Goal: Task Accomplishment & Management: Manage account settings

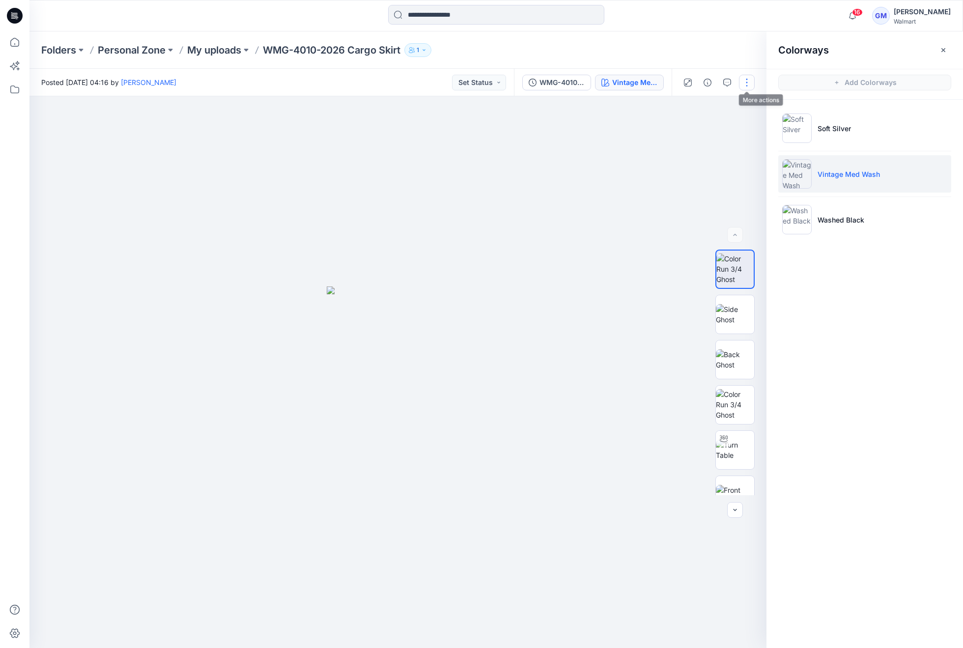
click at [697, 81] on button "button" at bounding box center [747, 83] width 16 height 16
click at [697, 125] on button "Edit" at bounding box center [705, 133] width 90 height 18
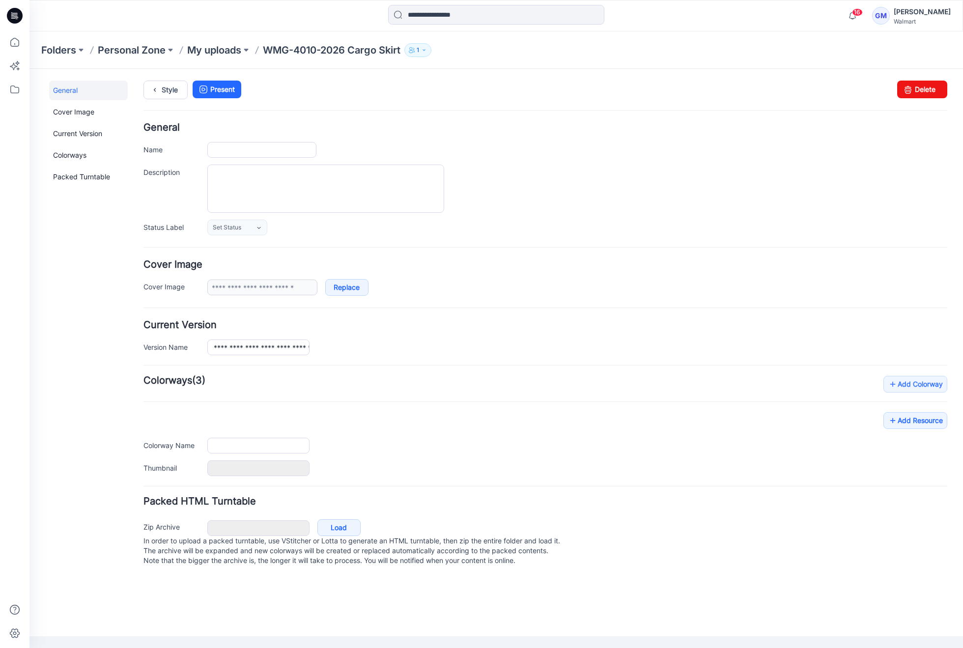
type input "**********"
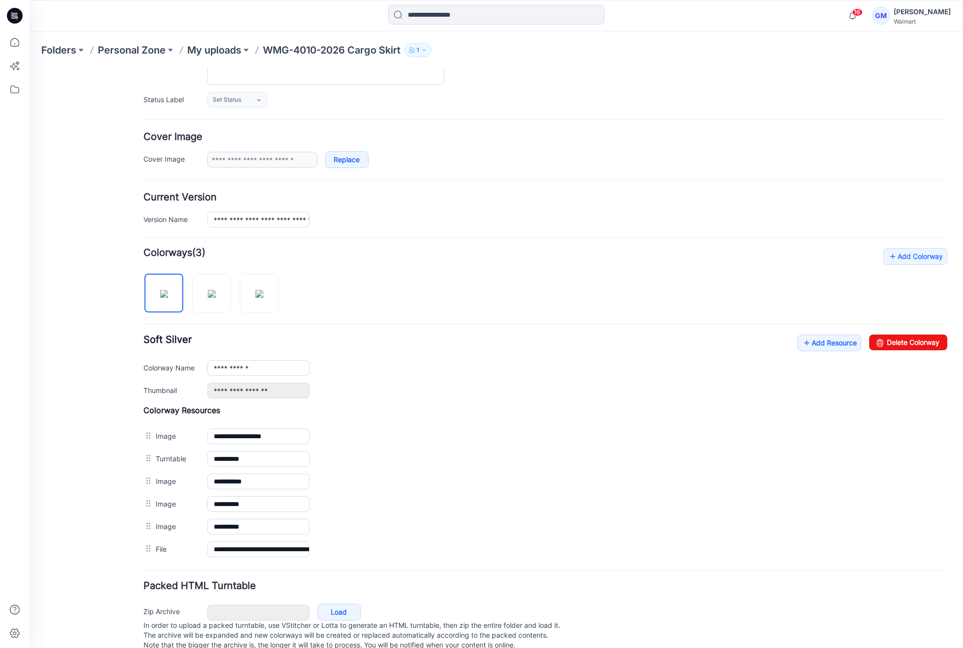
scroll to position [148, 0]
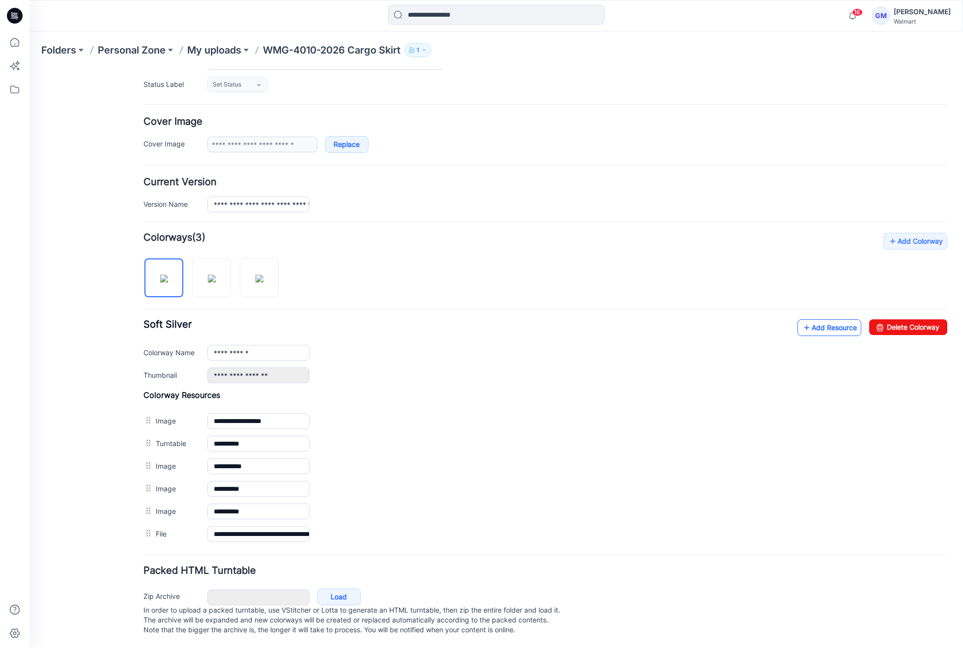
click at [802, 322] on icon at bounding box center [807, 328] width 10 height 16
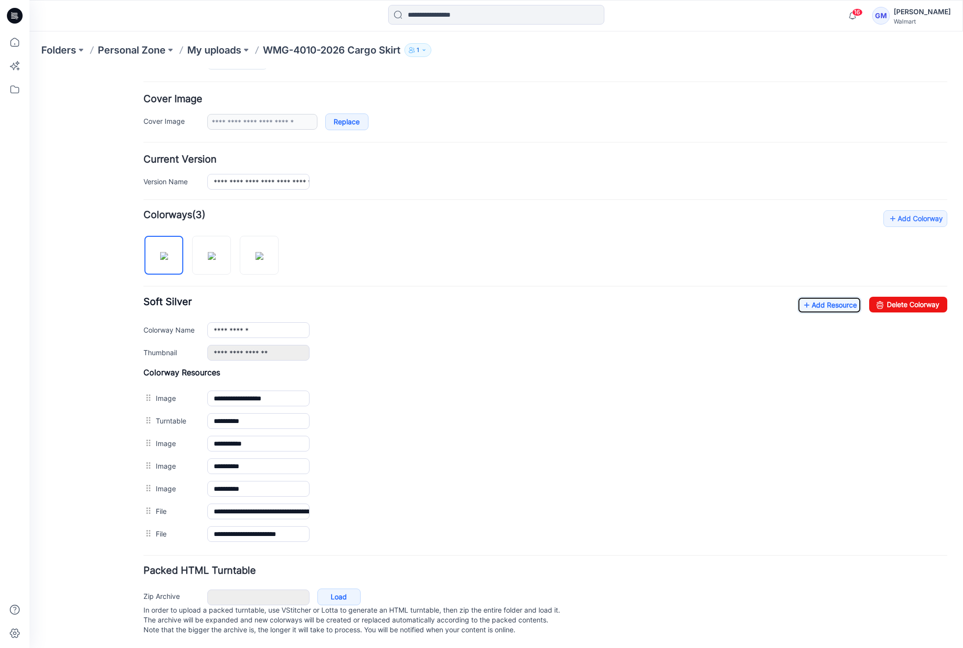
scroll to position [0, 0]
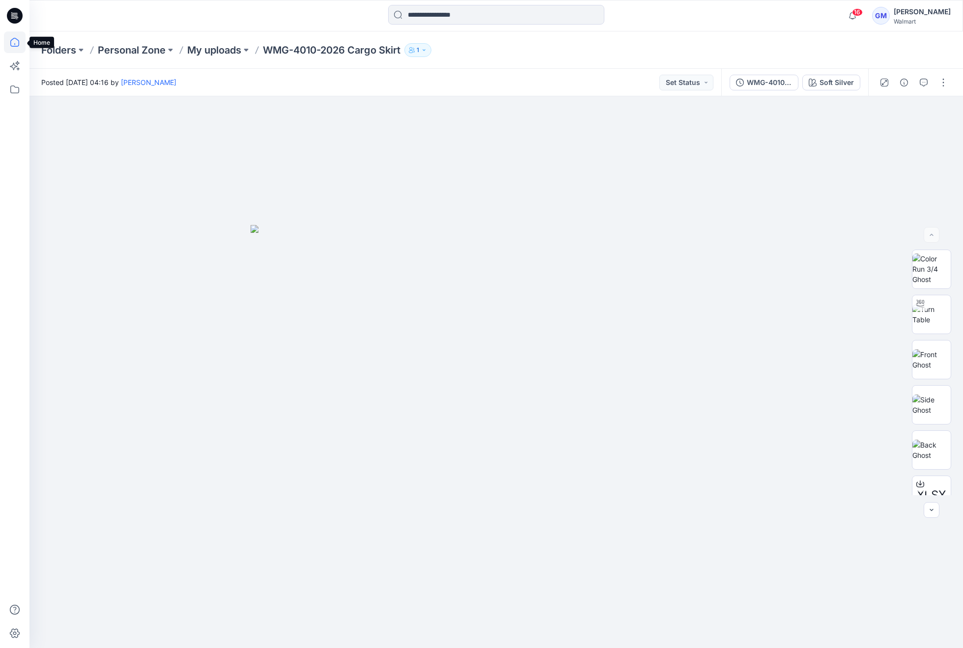
click at [20, 36] on icon at bounding box center [15, 42] width 22 height 22
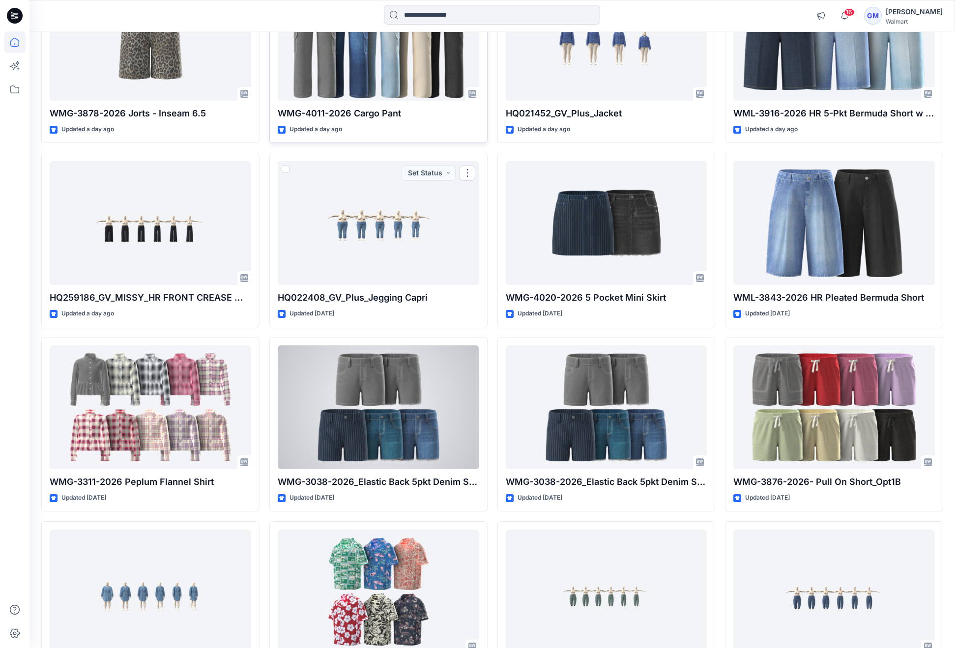
scroll to position [995, 0]
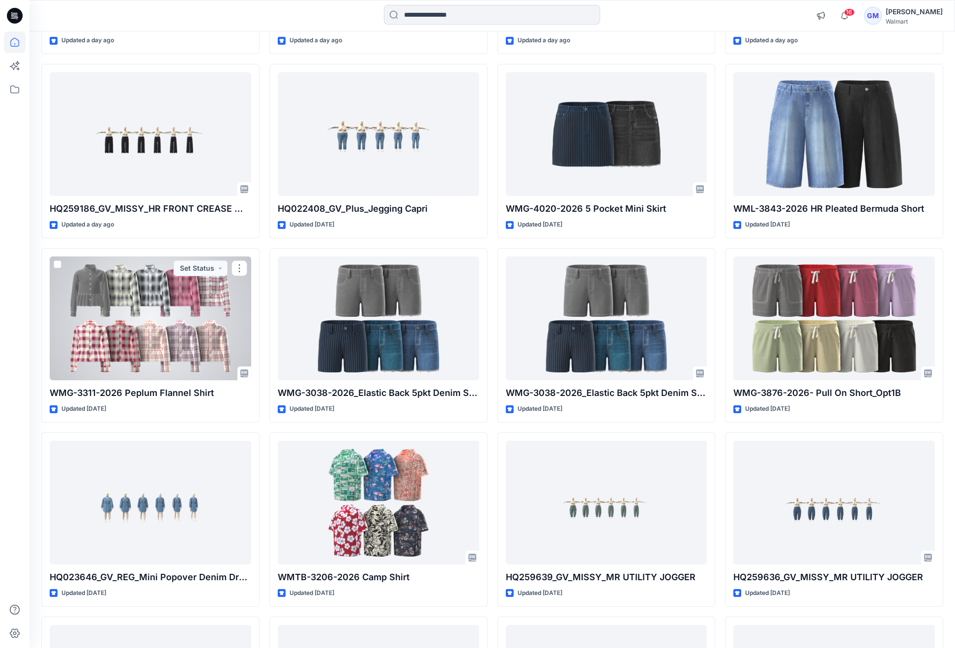
click at [190, 317] on div at bounding box center [150, 319] width 201 height 124
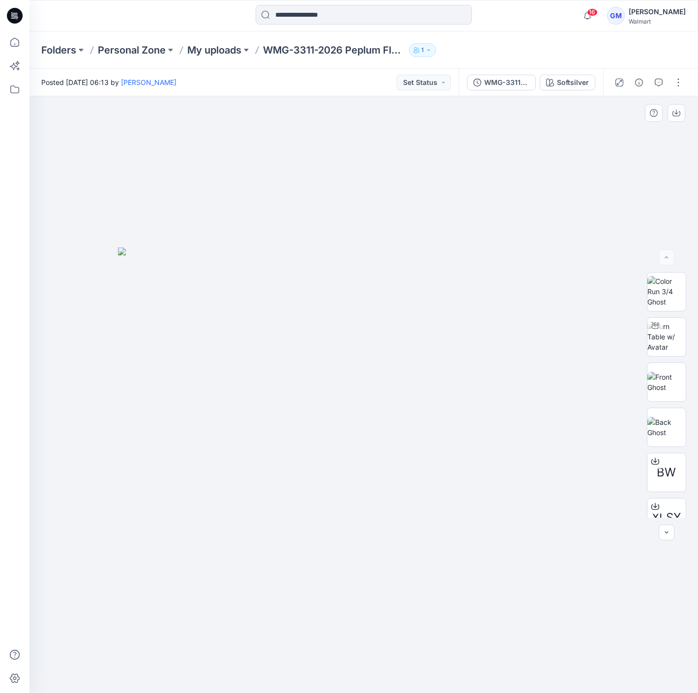
drag, startPoint x: 697, startPoint y: 3, endPoint x: 410, endPoint y: 139, distance: 317.4
click at [410, 139] on div at bounding box center [363, 394] width 668 height 597
click at [677, 85] on button "button" at bounding box center [678, 83] width 16 height 16
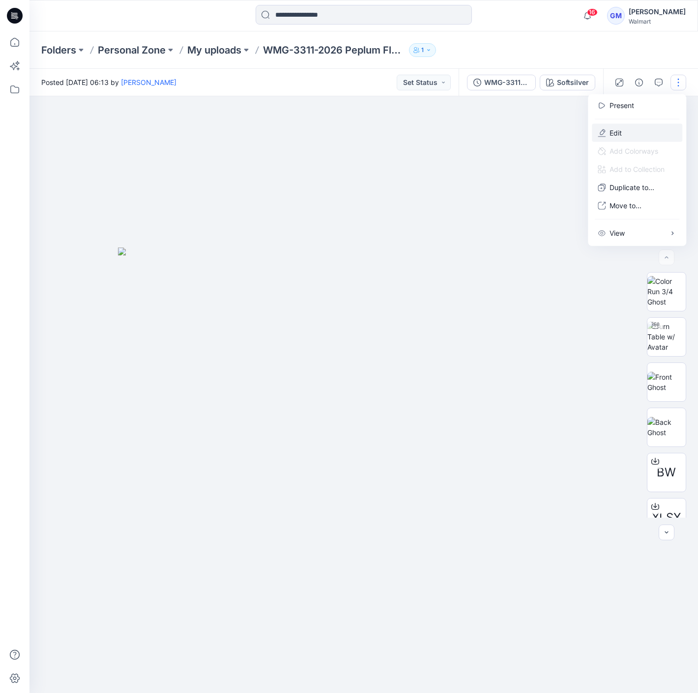
click at [622, 128] on p "Edit" at bounding box center [615, 133] width 12 height 10
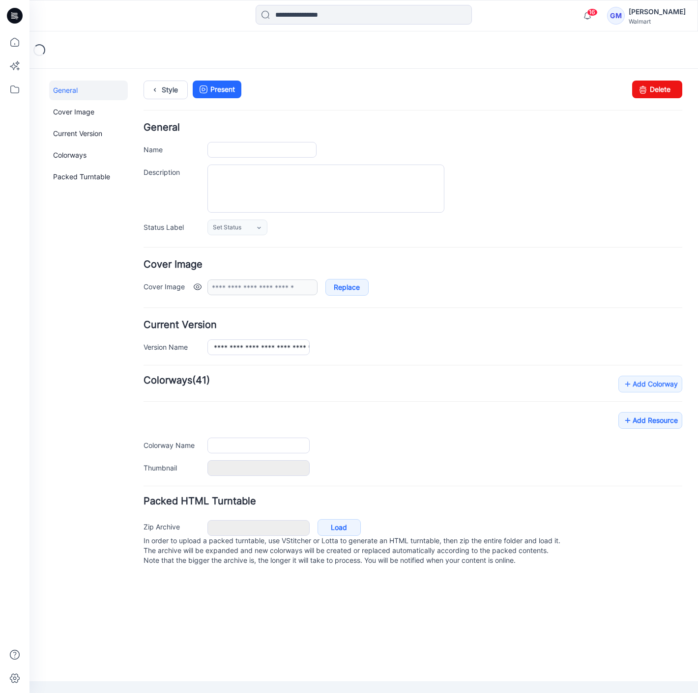
type input "**********"
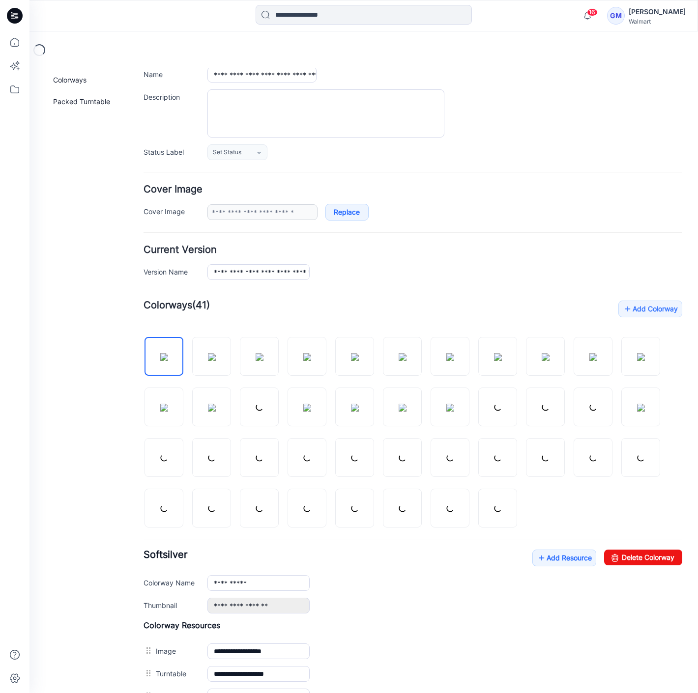
scroll to position [91, 0]
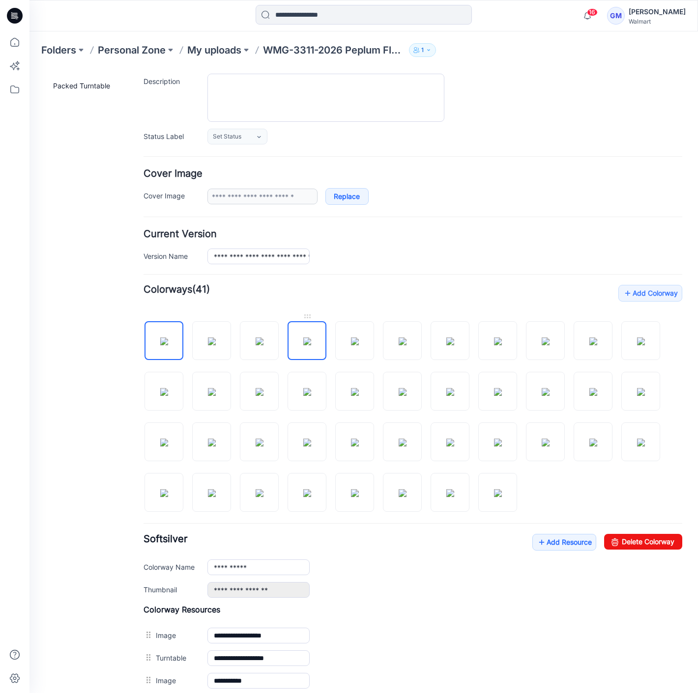
click at [303, 339] on img at bounding box center [307, 342] width 8 height 8
click at [359, 338] on img at bounding box center [355, 342] width 8 height 8
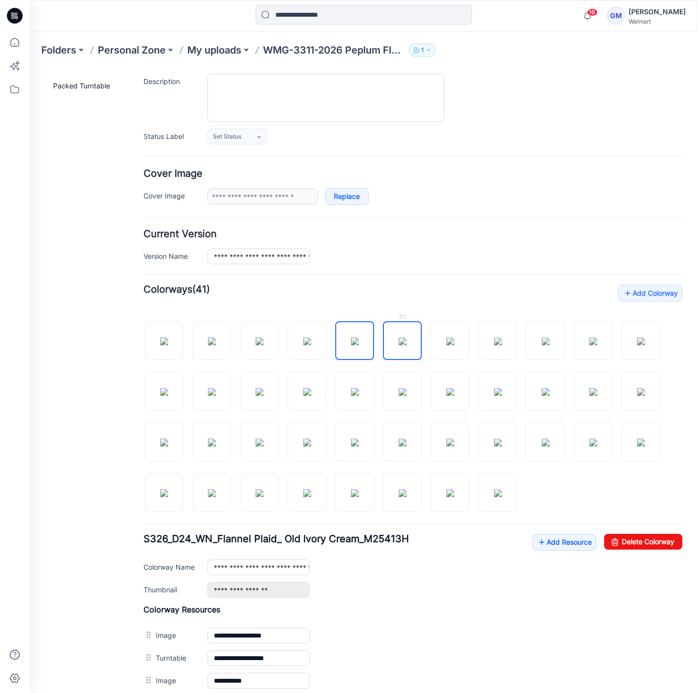
click at [405, 339] on img at bounding box center [403, 342] width 8 height 8
click at [446, 339] on img at bounding box center [450, 342] width 8 height 8
click at [473, 341] on div at bounding box center [412, 412] width 539 height 202
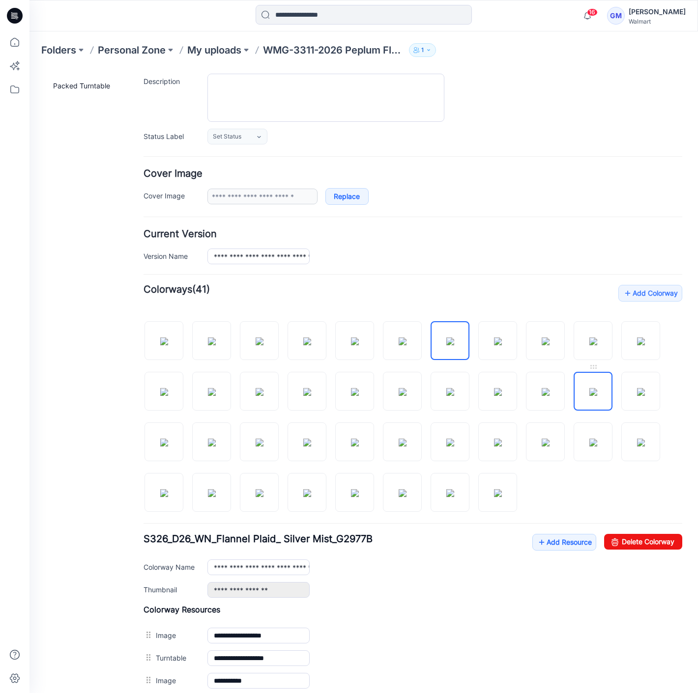
click at [589, 388] on img at bounding box center [593, 392] width 8 height 8
click at [542, 445] on img at bounding box center [546, 443] width 8 height 8
click at [399, 391] on img at bounding box center [403, 392] width 8 height 8
click at [516, 394] on div at bounding box center [497, 386] width 39 height 49
click at [306, 394] on img at bounding box center [307, 392] width 8 height 8
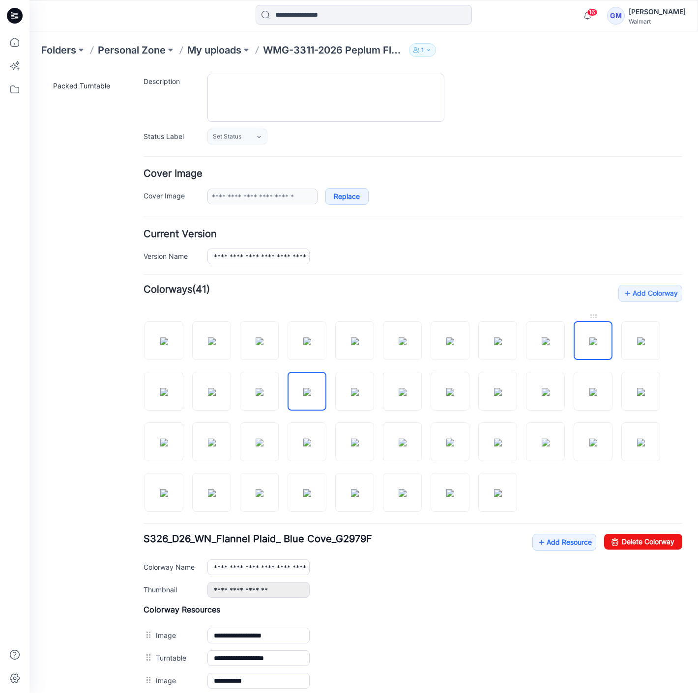
click at [589, 344] on img at bounding box center [593, 342] width 8 height 8
click at [332, 333] on div at bounding box center [412, 412] width 539 height 202
click at [309, 338] on img at bounding box center [307, 342] width 8 height 8
click at [168, 496] on img at bounding box center [164, 493] width 8 height 8
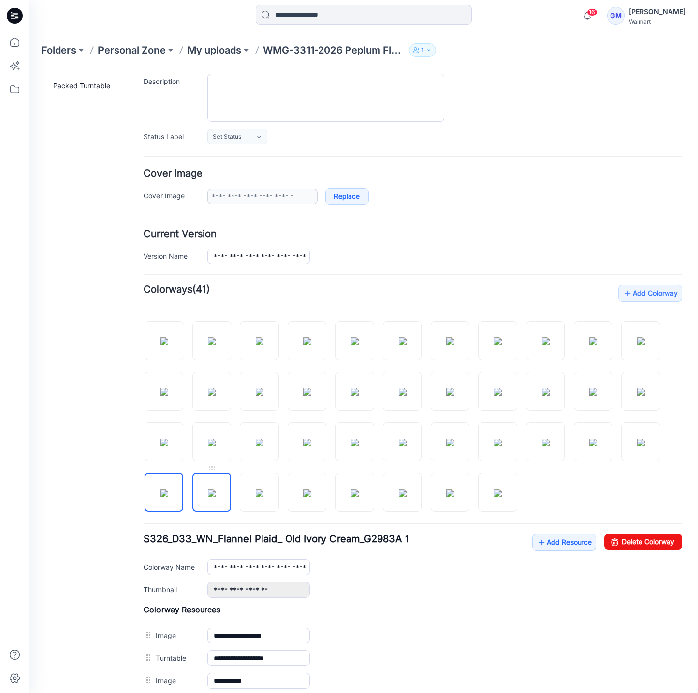
click at [216, 493] on img at bounding box center [212, 493] width 8 height 8
click at [263, 492] on img at bounding box center [260, 493] width 8 height 8
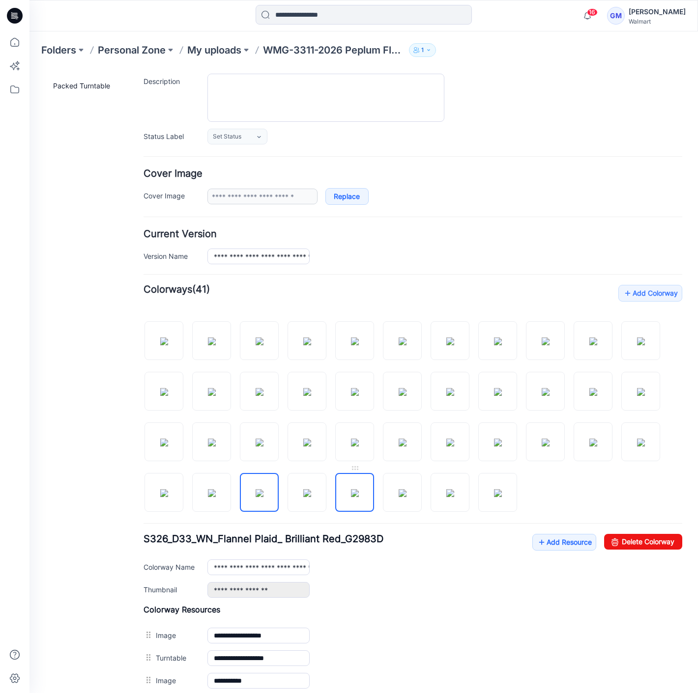
click at [351, 490] on img at bounding box center [355, 493] width 8 height 8
click at [380, 490] on div at bounding box center [412, 412] width 539 height 202
click at [406, 492] on img at bounding box center [403, 493] width 8 height 8
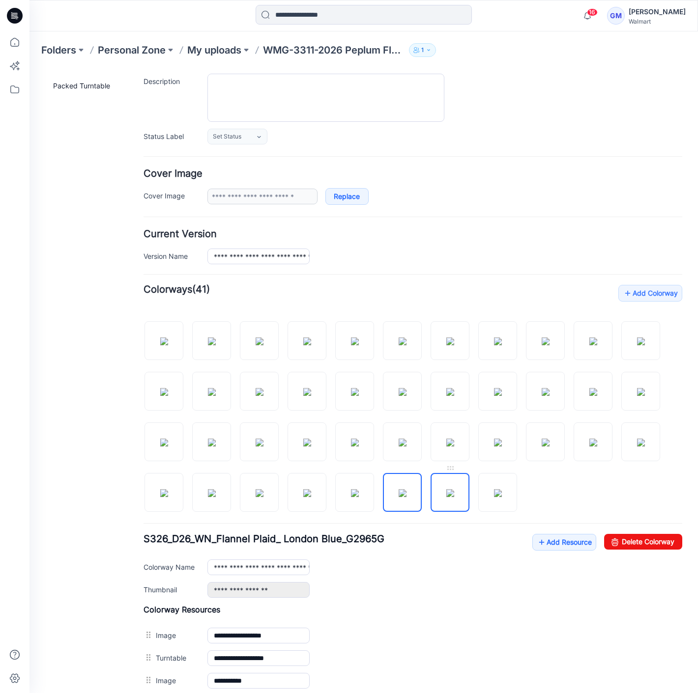
click at [446, 493] on img at bounding box center [450, 493] width 8 height 8
click at [476, 493] on div at bounding box center [412, 412] width 539 height 202
click at [497, 494] on img at bounding box center [498, 493] width 8 height 8
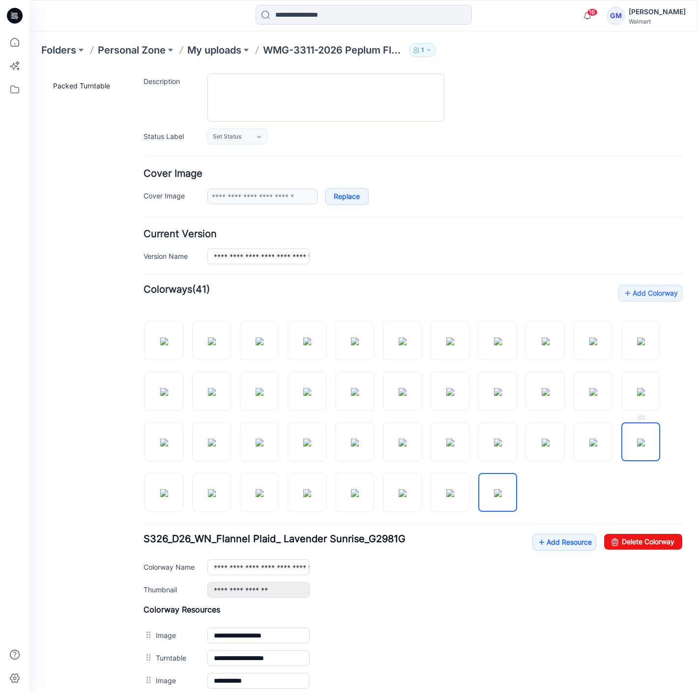
click at [637, 440] on img at bounding box center [641, 443] width 8 height 8
click at [567, 441] on div at bounding box center [412, 412] width 539 height 202
click at [544, 447] on img at bounding box center [546, 443] width 8 height 8
click at [522, 451] on div at bounding box center [412, 412] width 539 height 202
click at [502, 447] on img at bounding box center [498, 443] width 8 height 8
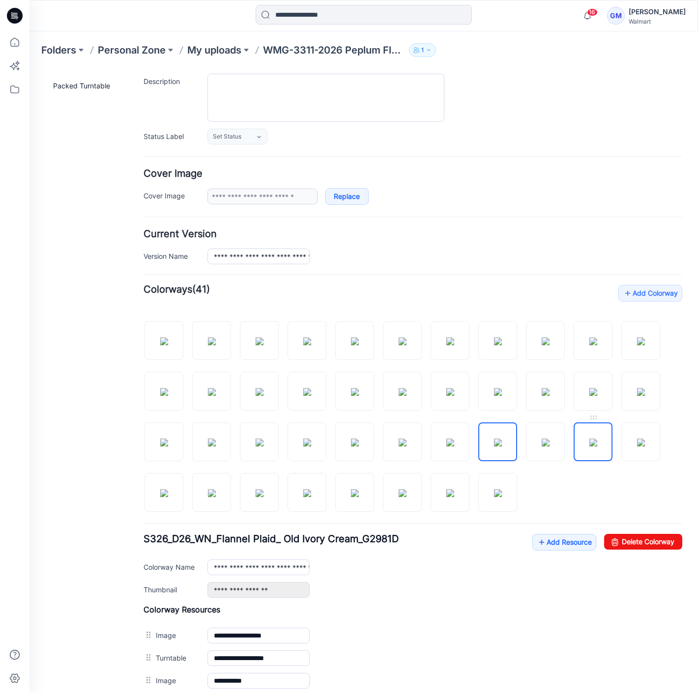
click at [589, 444] on img at bounding box center [593, 443] width 8 height 8
click at [637, 445] on img at bounding box center [641, 443] width 8 height 8
click at [597, 447] on img at bounding box center [593, 443] width 8 height 8
click at [446, 447] on img at bounding box center [450, 443] width 8 height 8
click at [406, 445] on img at bounding box center [403, 443] width 8 height 8
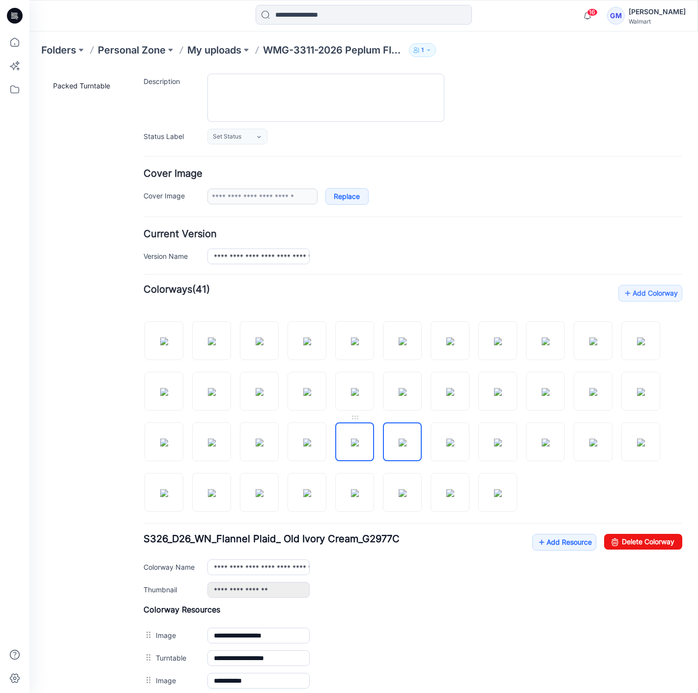
click at [359, 441] on img at bounding box center [355, 443] width 8 height 8
click at [311, 441] on img at bounding box center [307, 443] width 8 height 8
click at [263, 442] on img at bounding box center [260, 443] width 8 height 8
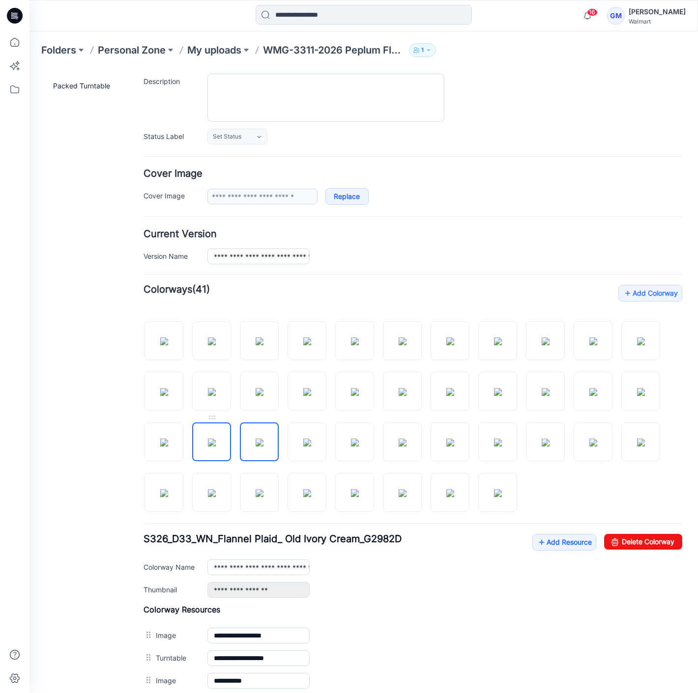
click at [216, 443] on img at bounding box center [212, 443] width 8 height 8
click at [168, 446] on img at bounding box center [164, 443] width 8 height 8
drag, startPoint x: 160, startPoint y: 421, endPoint x: 165, endPoint y: 425, distance: 7.0
click at [166, 425] on link at bounding box center [163, 442] width 39 height 39
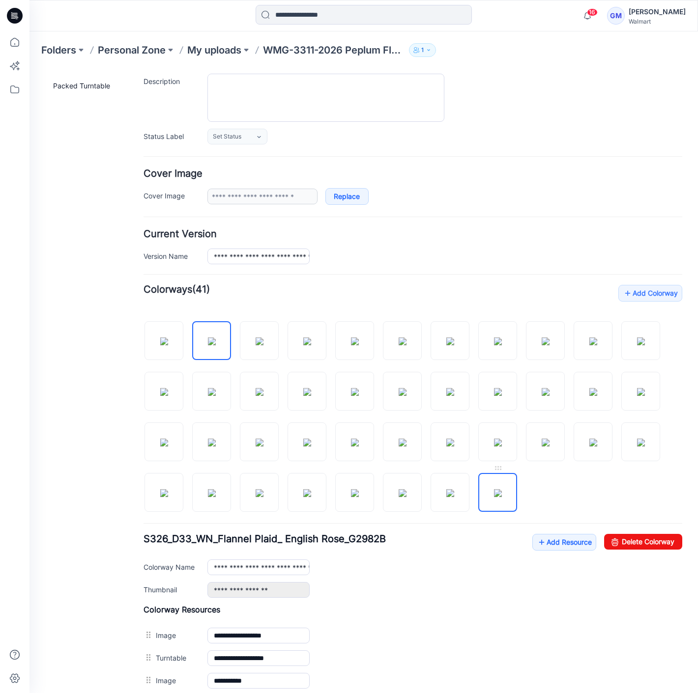
click at [502, 489] on img at bounding box center [498, 493] width 8 height 8
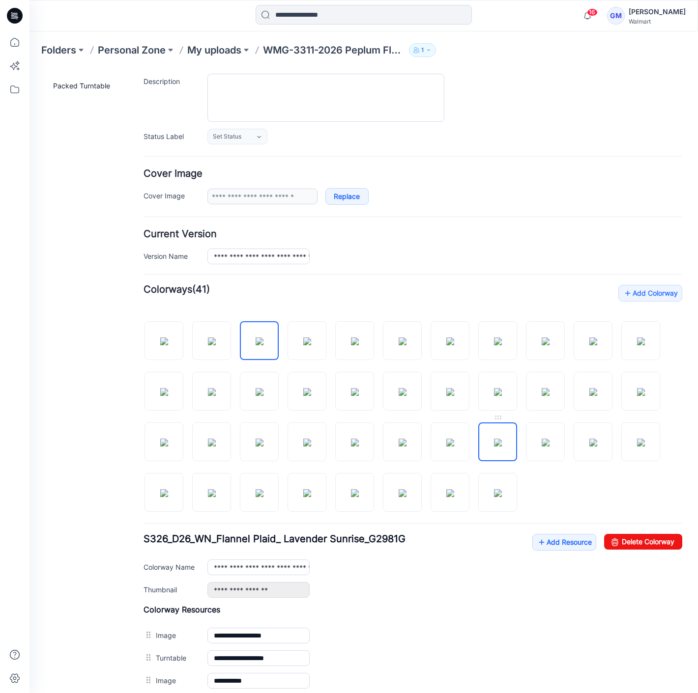
click at [502, 445] on img at bounding box center [498, 443] width 8 height 8
click at [399, 439] on img at bounding box center [403, 443] width 8 height 8
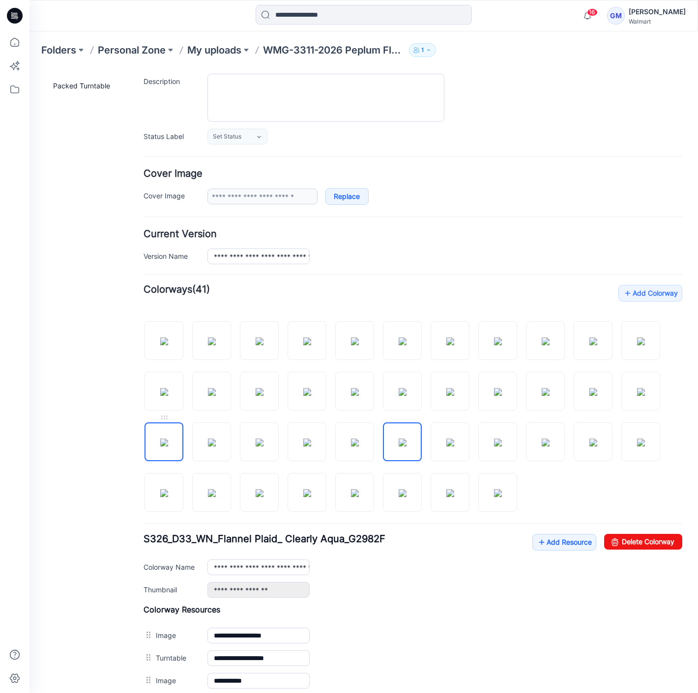
click at [164, 439] on img at bounding box center [164, 443] width 8 height 8
click at [256, 444] on img at bounding box center [260, 443] width 8 height 8
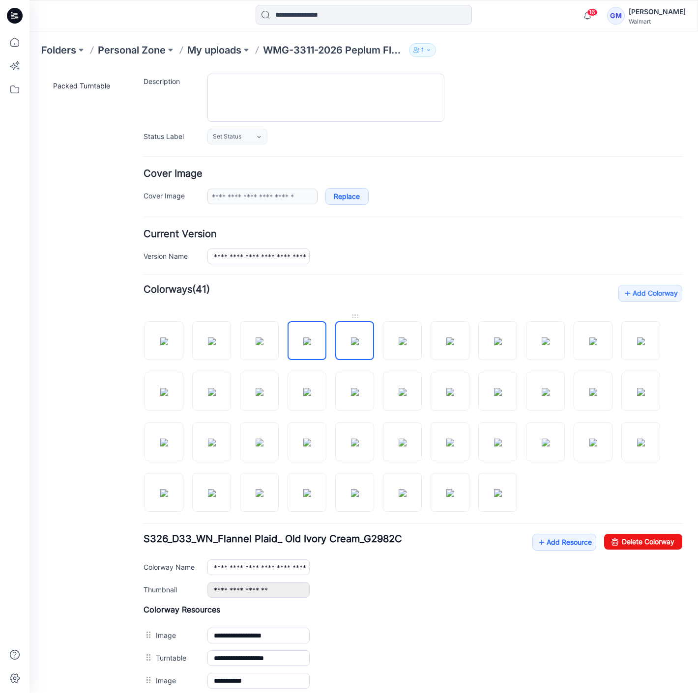
click at [351, 345] on img at bounding box center [355, 342] width 8 height 8
click at [640, 540] on link "Delete Colorway" at bounding box center [643, 542] width 78 height 16
click at [359, 345] on img at bounding box center [355, 342] width 8 height 8
click at [637, 538] on link "Delete Colorway" at bounding box center [643, 542] width 78 height 16
click at [356, 338] on img at bounding box center [355, 342] width 8 height 8
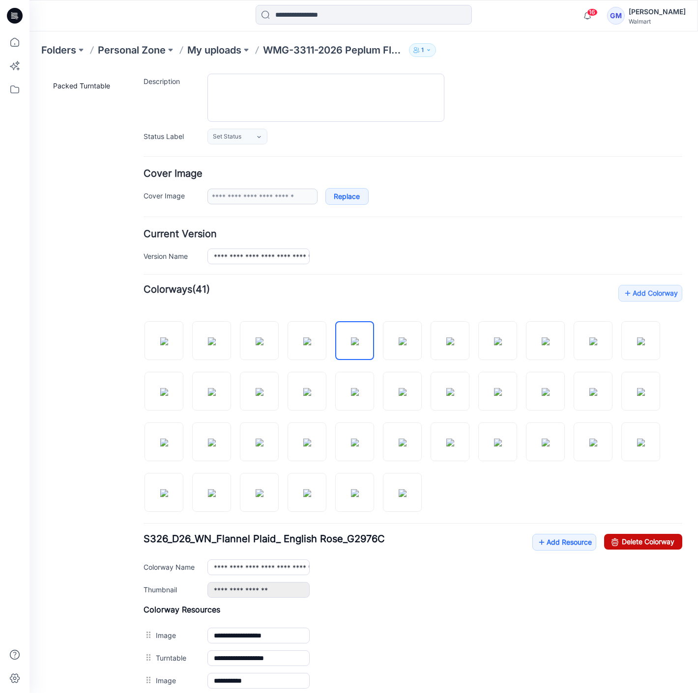
click at [627, 541] on link "Delete Colorway" at bounding box center [643, 542] width 78 height 16
click at [359, 338] on img at bounding box center [355, 342] width 8 height 8
drag, startPoint x: 635, startPoint y: 538, endPoint x: 430, endPoint y: 119, distance: 465.9
click at [635, 538] on link "Delete Colorway" at bounding box center [643, 542] width 78 height 16
click at [359, 338] on img at bounding box center [355, 342] width 8 height 8
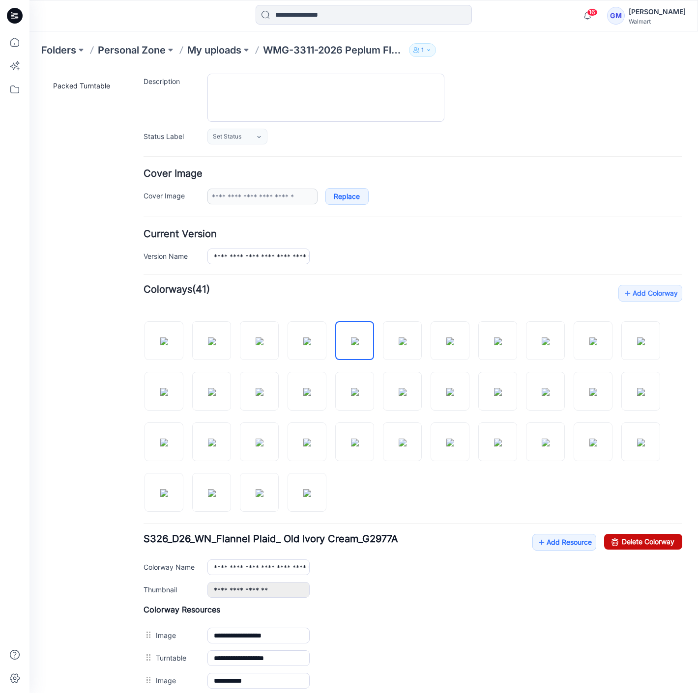
click at [632, 544] on link "Delete Colorway" at bounding box center [643, 542] width 78 height 16
click at [356, 338] on img at bounding box center [355, 342] width 8 height 8
drag, startPoint x: 673, startPoint y: 541, endPoint x: 435, endPoint y: 119, distance: 484.1
click at [673, 541] on link "Delete Colorway" at bounding box center [643, 542] width 78 height 16
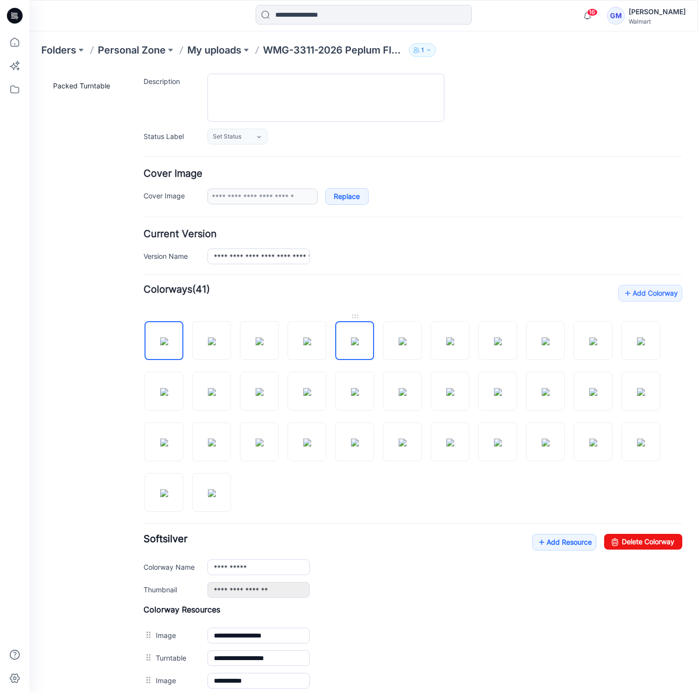
click at [352, 338] on img at bounding box center [355, 342] width 8 height 8
click at [626, 536] on link "Delete Colorway" at bounding box center [643, 542] width 78 height 16
click at [359, 338] on img at bounding box center [355, 342] width 8 height 8
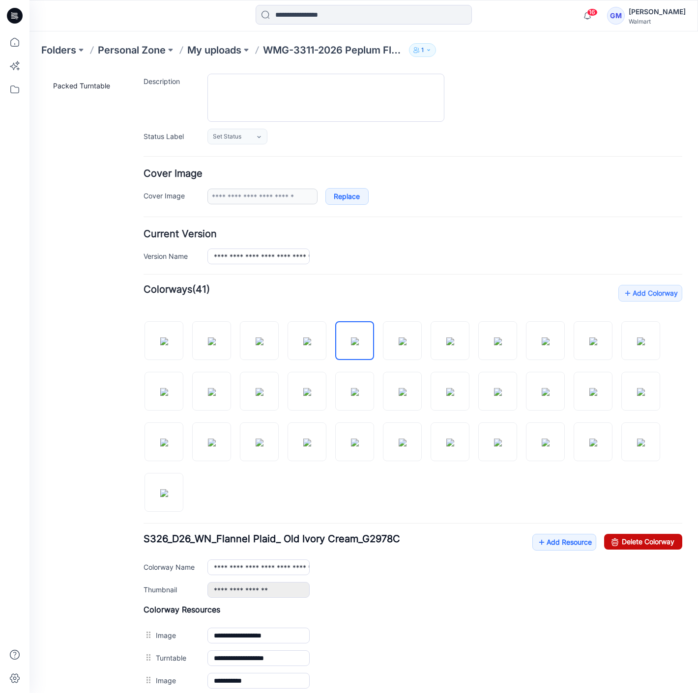
click at [631, 535] on link "Delete Colorway" at bounding box center [643, 542] width 78 height 16
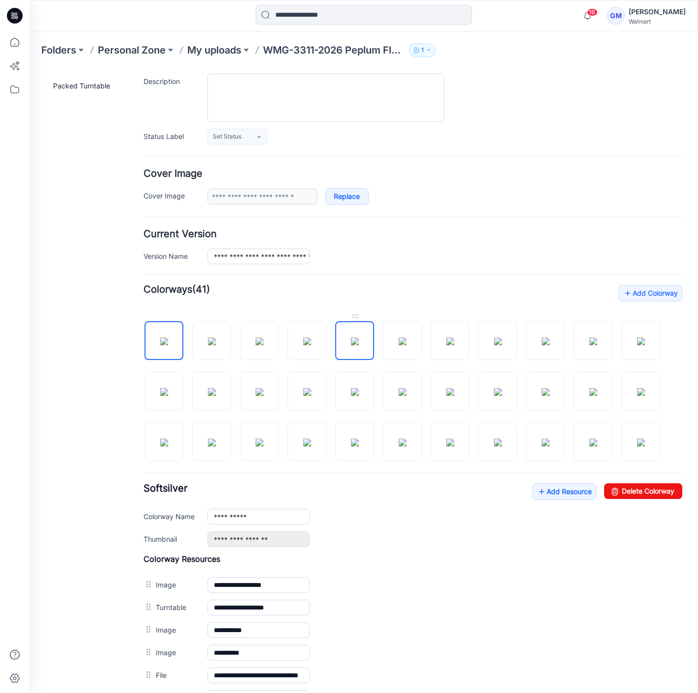
click at [359, 338] on img at bounding box center [355, 342] width 8 height 8
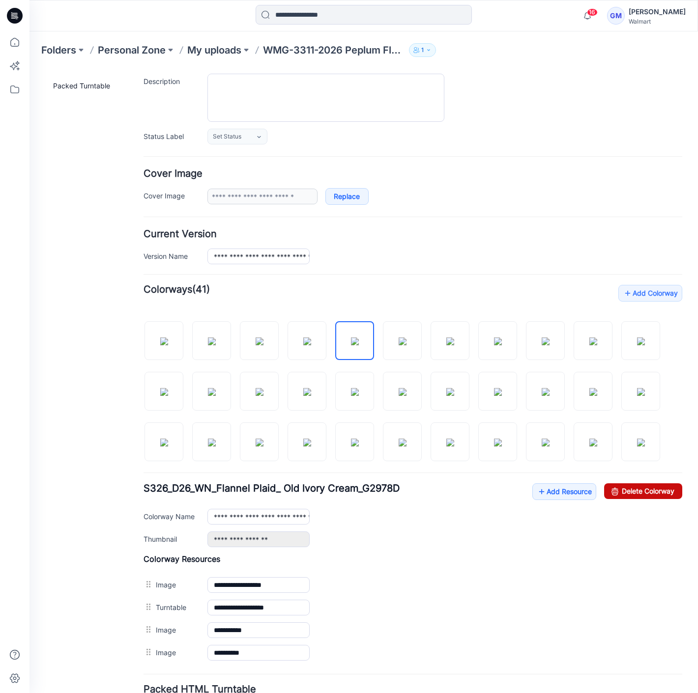
click at [639, 495] on link "Delete Colorway" at bounding box center [643, 492] width 78 height 16
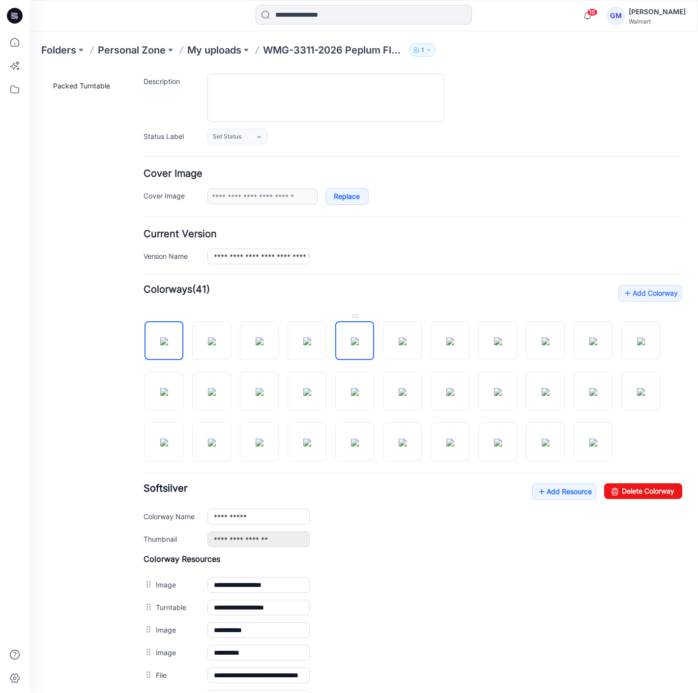
click at [359, 342] on img at bounding box center [355, 342] width 8 height 8
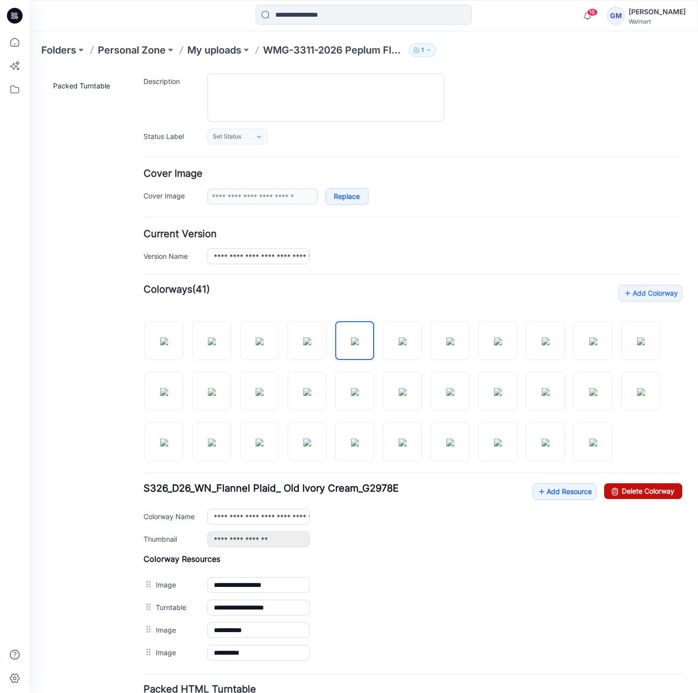
click at [644, 487] on link "Delete Colorway" at bounding box center [643, 492] width 78 height 16
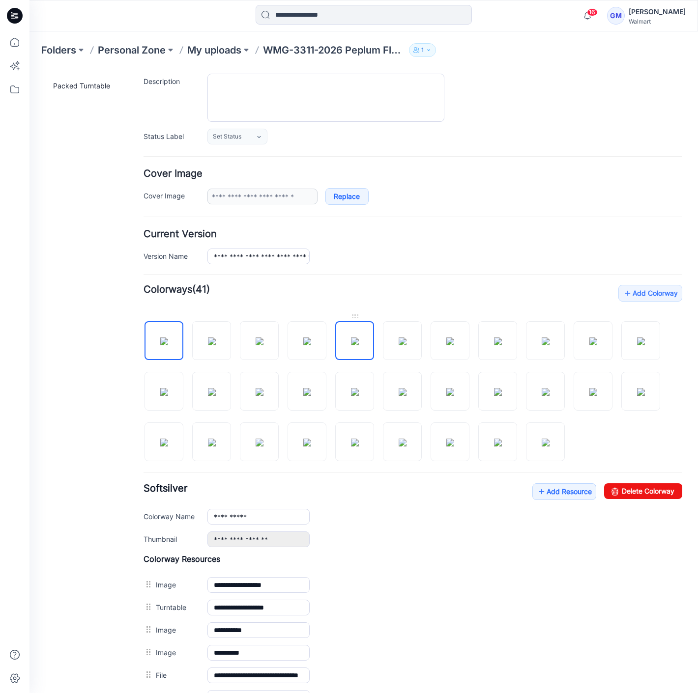
click at [359, 338] on img at bounding box center [355, 342] width 8 height 8
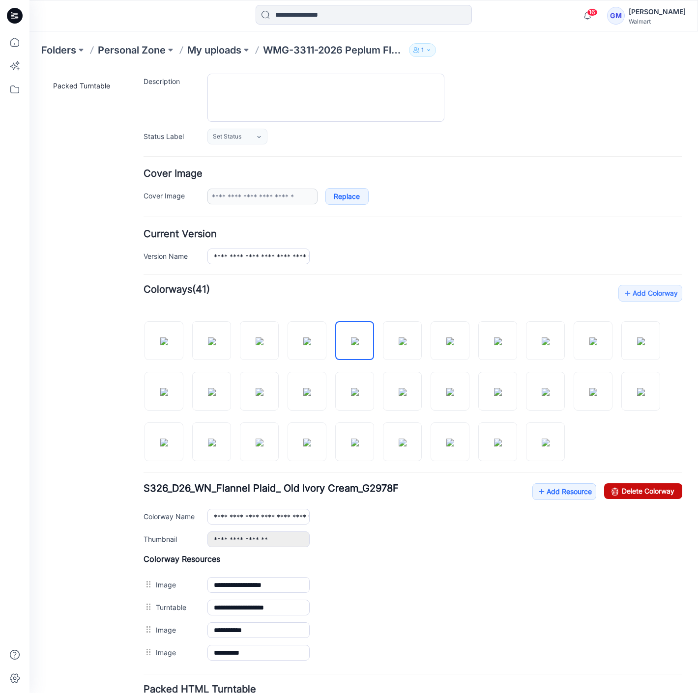
click at [641, 485] on link "Delete Colorway" at bounding box center [643, 492] width 78 height 16
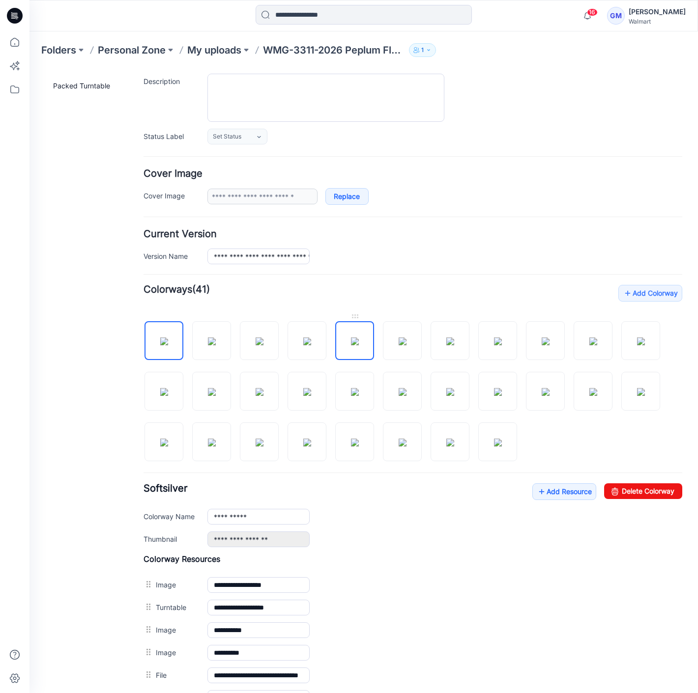
click at [359, 338] on img at bounding box center [355, 342] width 8 height 8
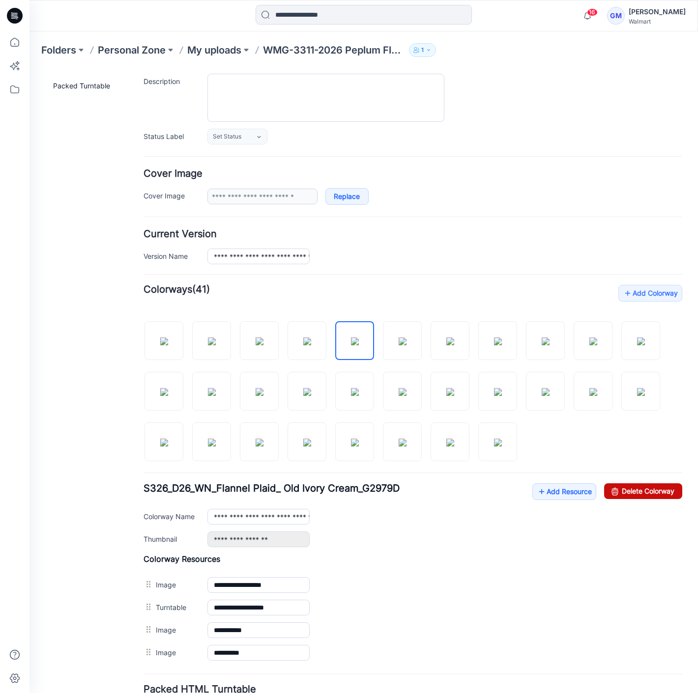
drag, startPoint x: 621, startPoint y: 487, endPoint x: 438, endPoint y: 114, distance: 415.6
click at [621, 487] on link "Delete Colorway" at bounding box center [643, 492] width 78 height 16
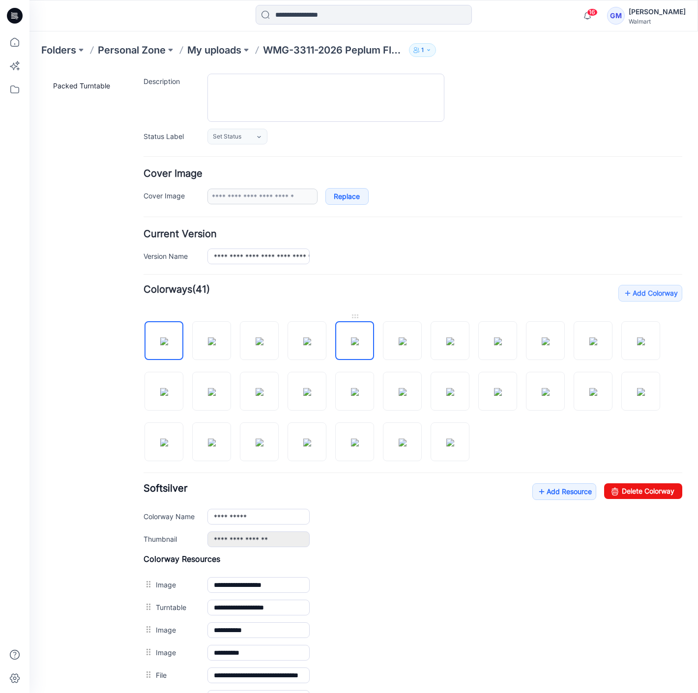
click at [359, 338] on img at bounding box center [355, 342] width 8 height 8
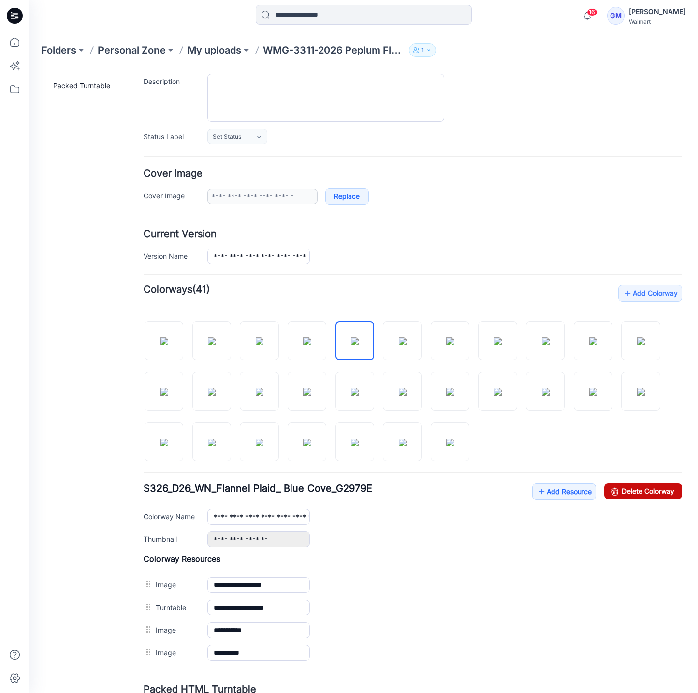
click at [650, 485] on link "Delete Colorway" at bounding box center [643, 492] width 78 height 16
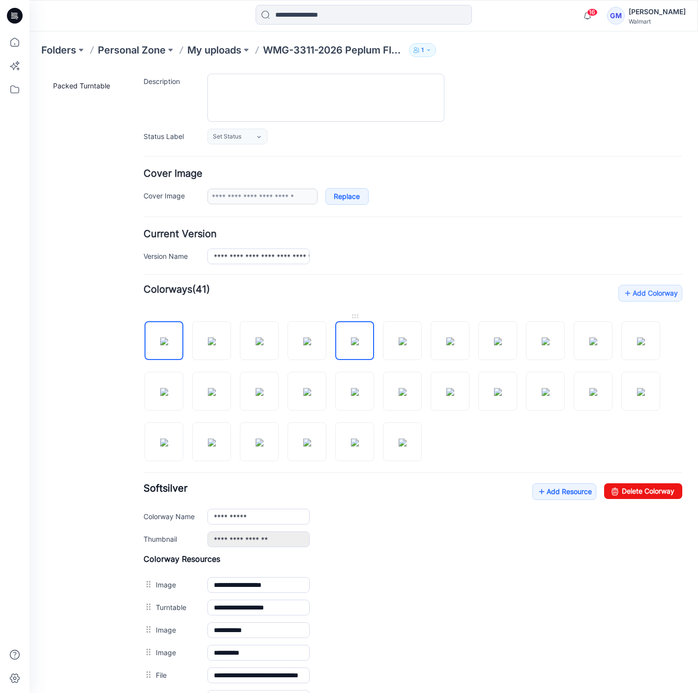
click at [358, 339] on img at bounding box center [355, 342] width 8 height 8
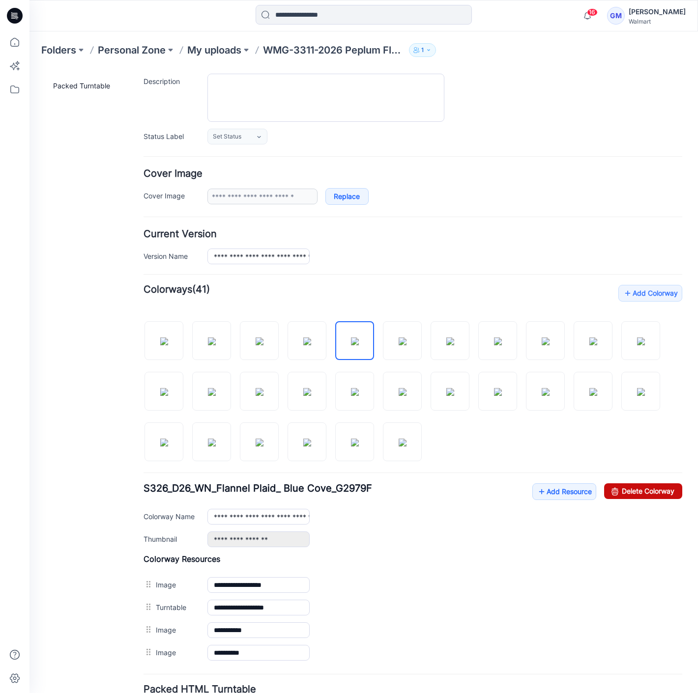
drag, startPoint x: 638, startPoint y: 485, endPoint x: 426, endPoint y: 118, distance: 423.6
click at [638, 485] on link "Delete Colorway" at bounding box center [643, 492] width 78 height 16
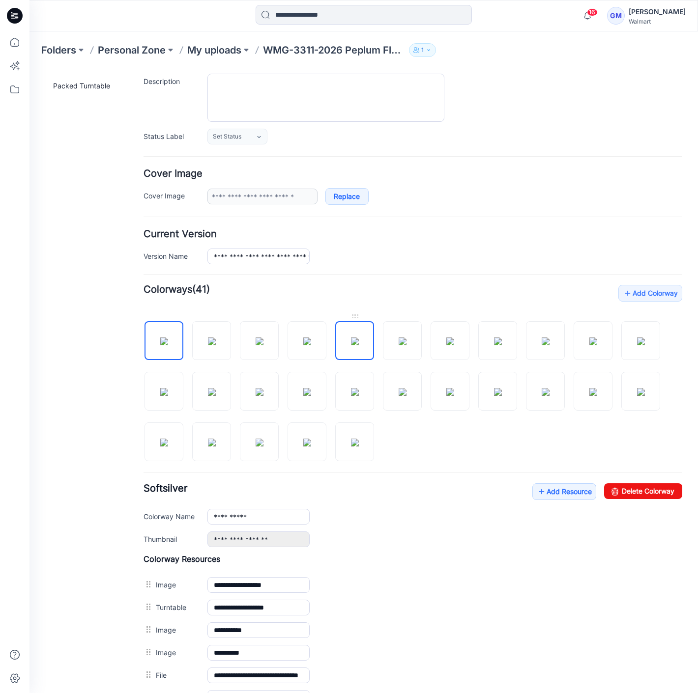
click at [359, 338] on img at bounding box center [355, 342] width 8 height 8
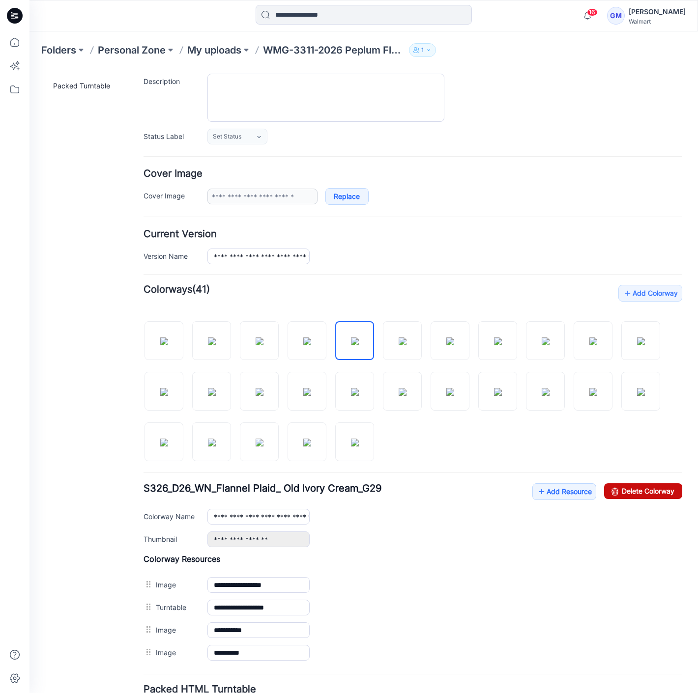
click at [613, 493] on link "Delete Colorway" at bounding box center [643, 492] width 78 height 16
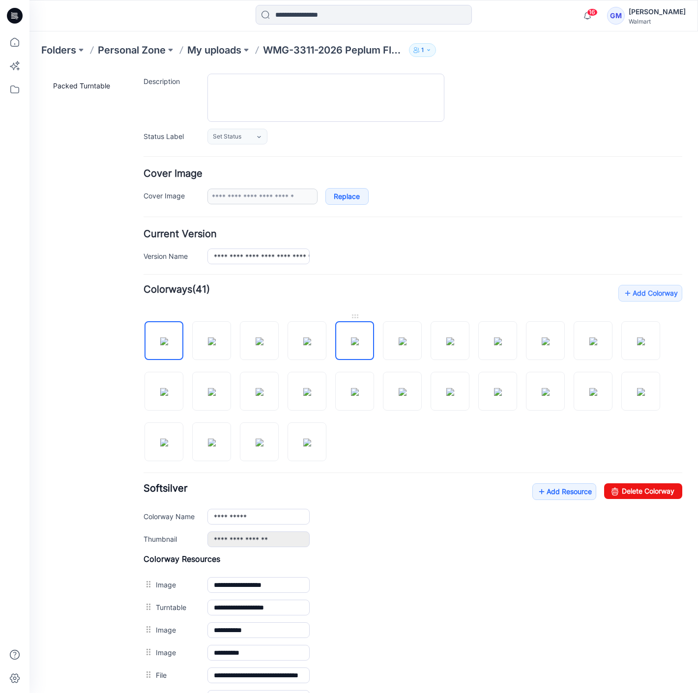
click at [359, 341] on img at bounding box center [355, 342] width 8 height 8
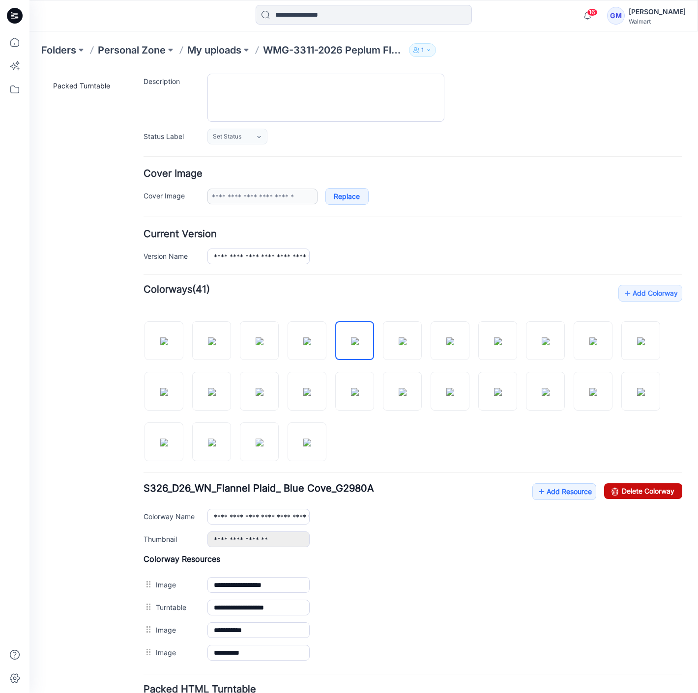
click at [646, 486] on link "Delete Colorway" at bounding box center [643, 492] width 78 height 16
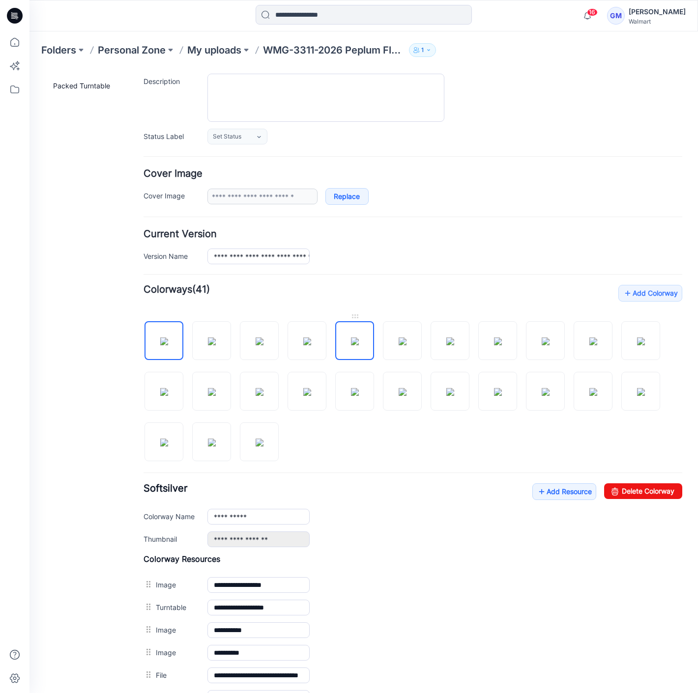
click at [352, 338] on img at bounding box center [355, 342] width 8 height 8
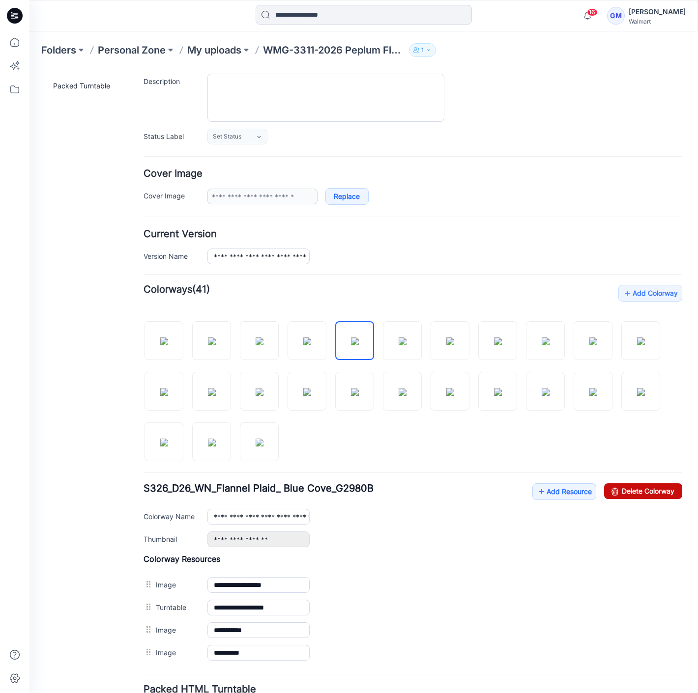
drag, startPoint x: 637, startPoint y: 482, endPoint x: 413, endPoint y: 118, distance: 426.7
click at [637, 484] on link "Delete Colorway" at bounding box center [643, 492] width 78 height 16
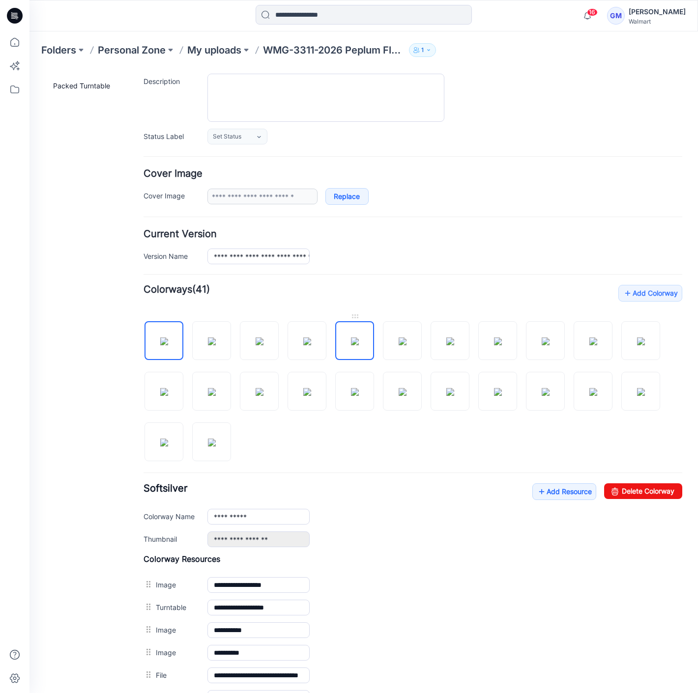
click at [359, 338] on img at bounding box center [355, 342] width 8 height 8
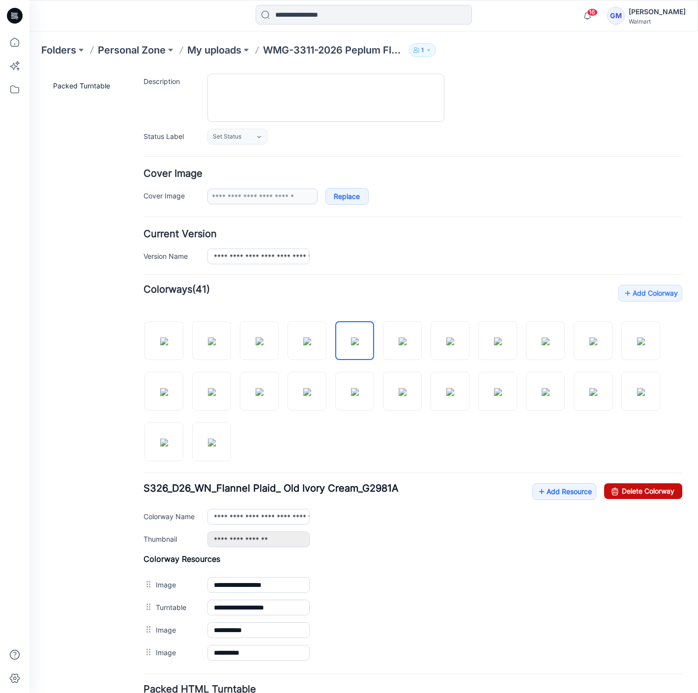
click at [642, 486] on link "Delete Colorway" at bounding box center [643, 492] width 78 height 16
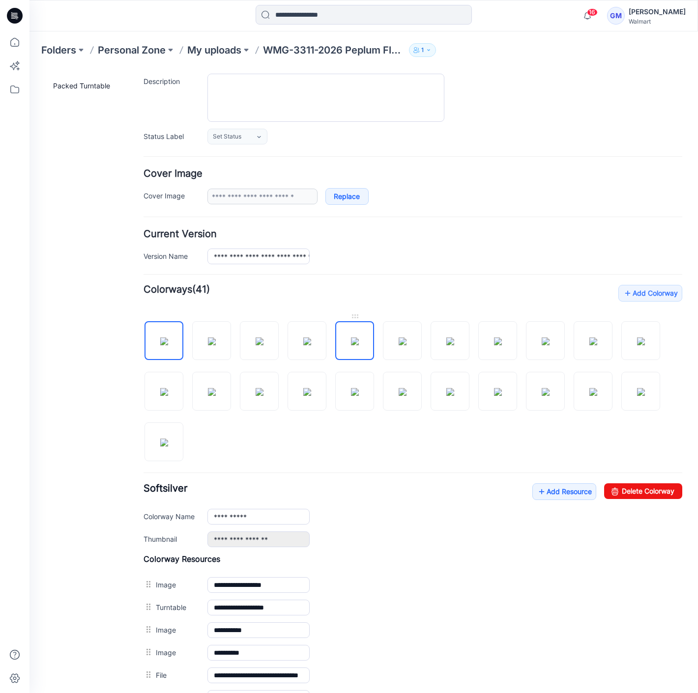
click at [359, 342] on img at bounding box center [355, 342] width 8 height 8
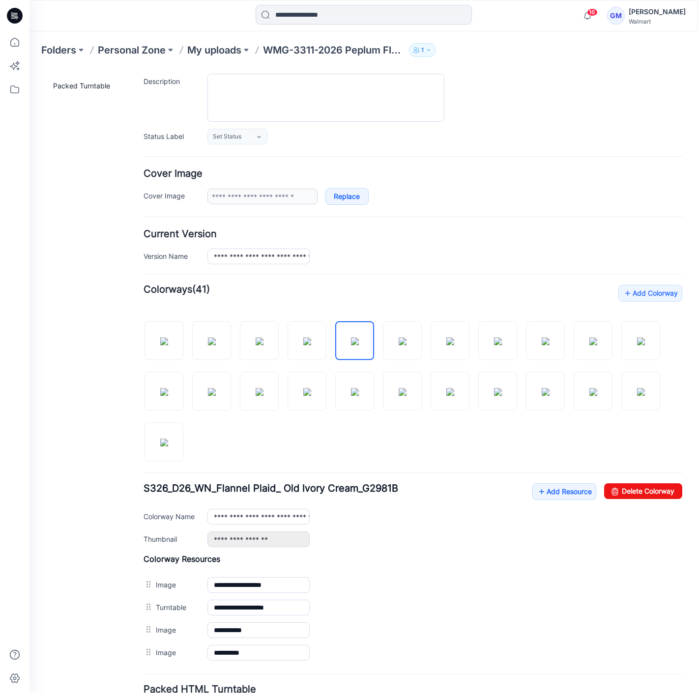
click at [674, 486] on div "**********" at bounding box center [357, 372] width 656 height 789
click at [642, 485] on link "Delete Colorway" at bounding box center [643, 492] width 78 height 16
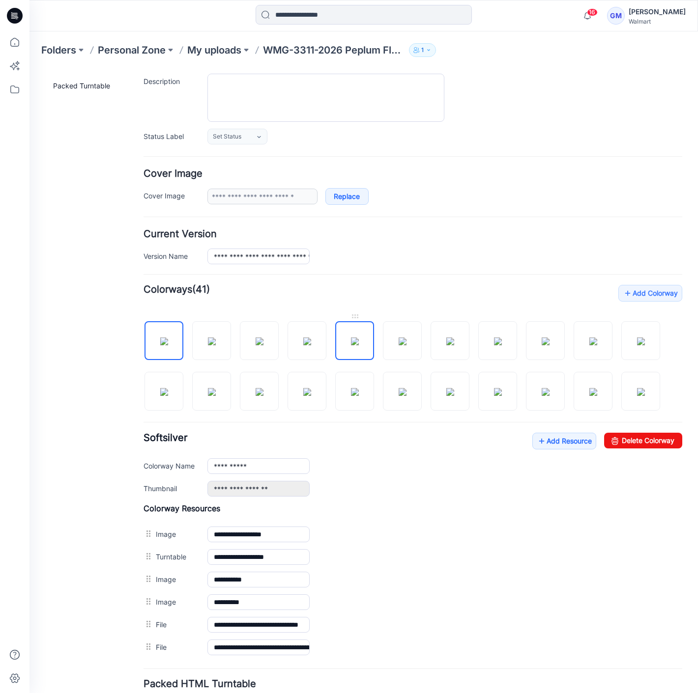
click at [359, 338] on img at bounding box center [355, 342] width 8 height 8
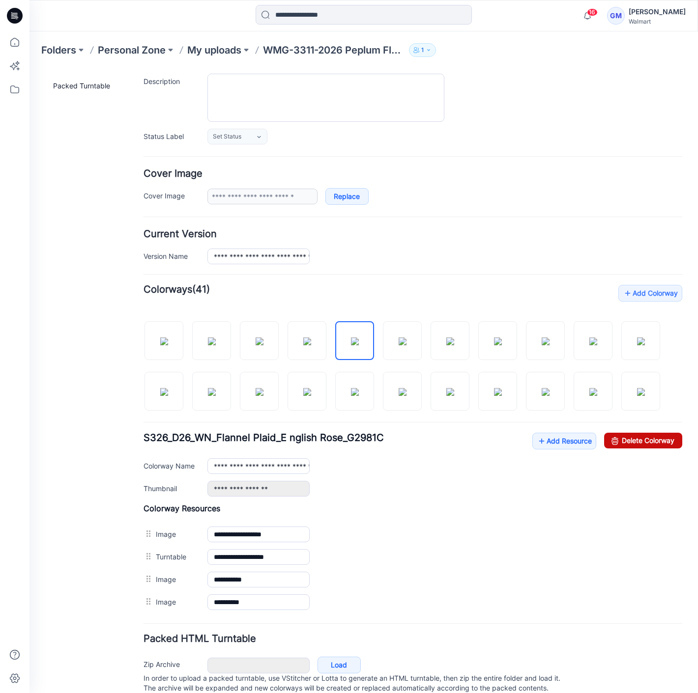
click at [642, 434] on link "Delete Colorway" at bounding box center [643, 441] width 78 height 16
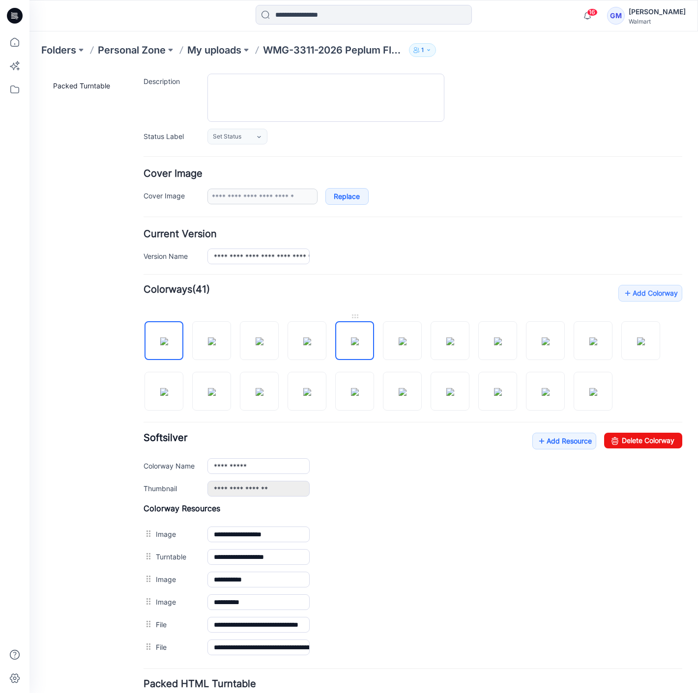
click at [359, 338] on img at bounding box center [355, 342] width 8 height 8
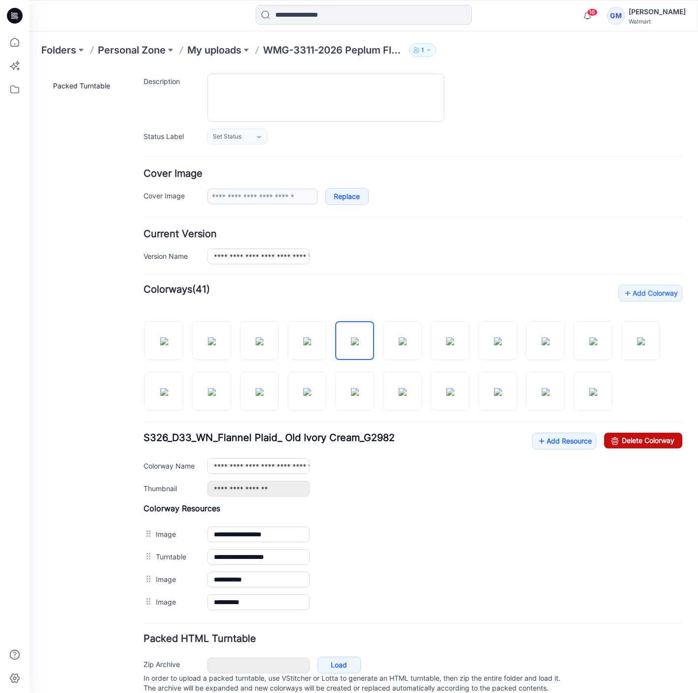
drag, startPoint x: 623, startPoint y: 438, endPoint x: 411, endPoint y: 120, distance: 382.0
click at [623, 438] on link "Delete Colorway" at bounding box center [643, 441] width 78 height 16
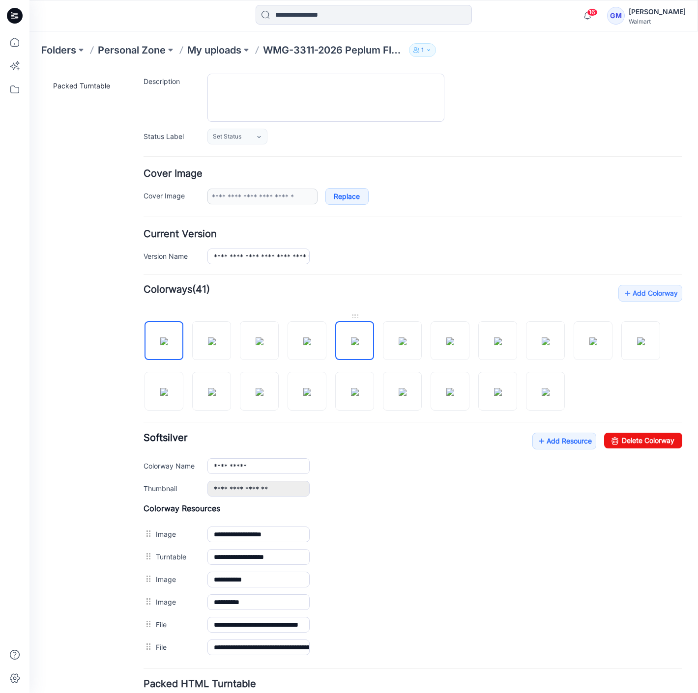
click at [359, 345] on img at bounding box center [355, 342] width 8 height 8
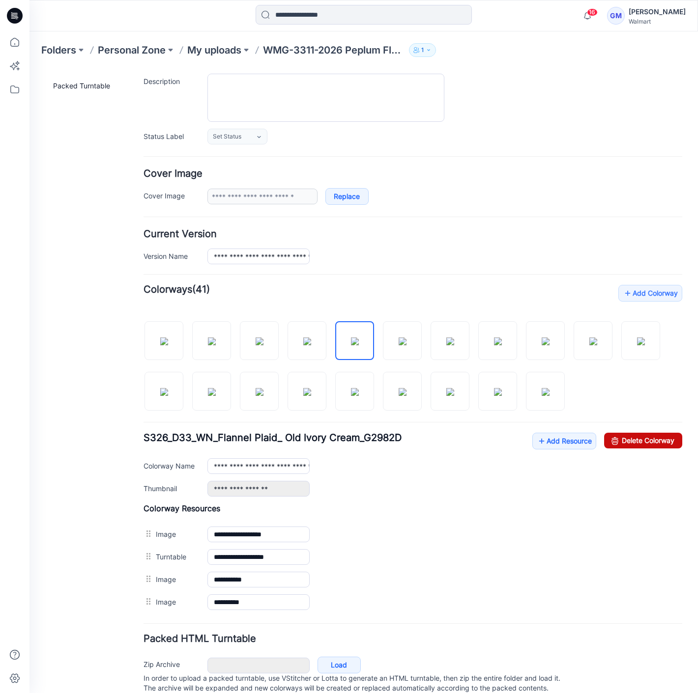
drag, startPoint x: 653, startPoint y: 444, endPoint x: 442, endPoint y: 119, distance: 387.2
click at [653, 444] on link "Delete Colorway" at bounding box center [643, 441] width 78 height 16
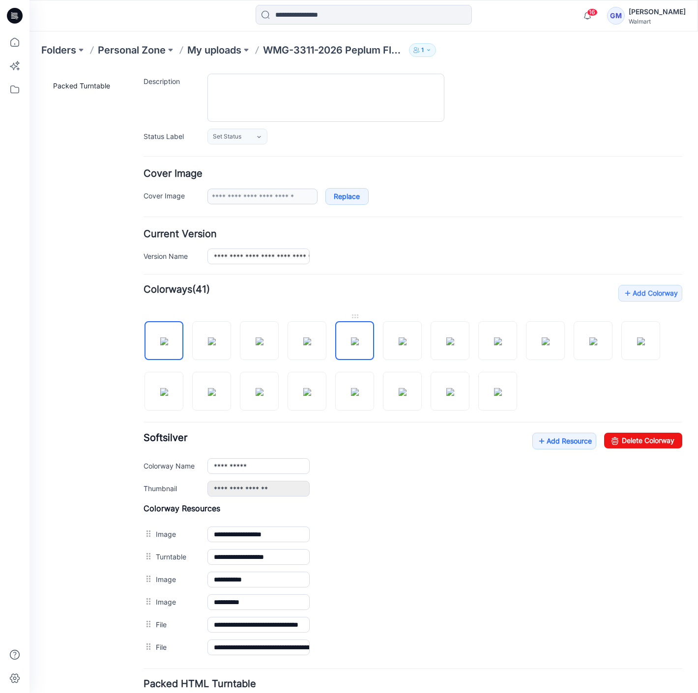
click at [354, 342] on img at bounding box center [355, 342] width 8 height 8
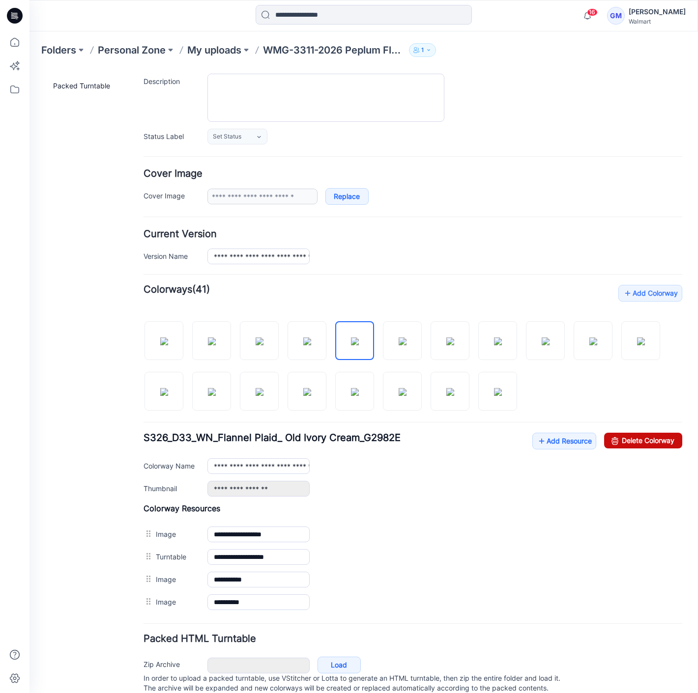
drag, startPoint x: 627, startPoint y: 442, endPoint x: 430, endPoint y: 118, distance: 379.1
click at [627, 442] on link "Delete Colorway" at bounding box center [643, 441] width 78 height 16
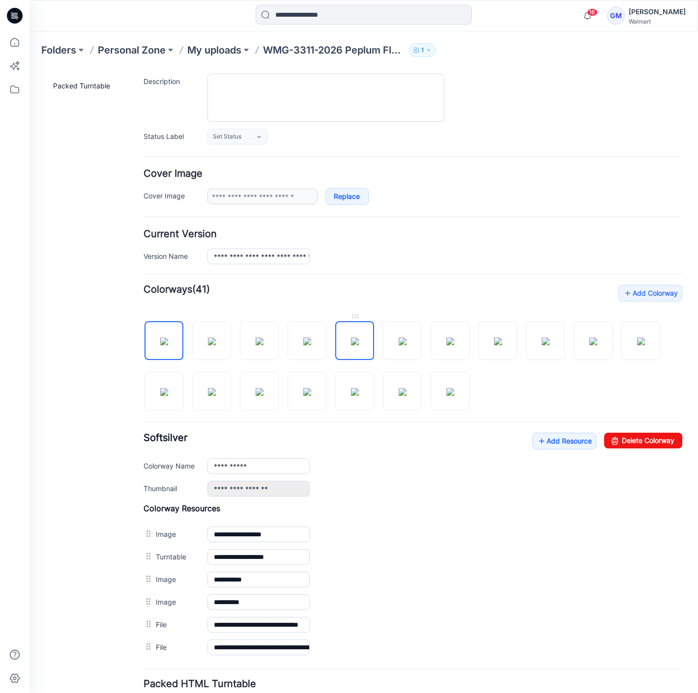
click at [355, 339] on img at bounding box center [355, 342] width 8 height 8
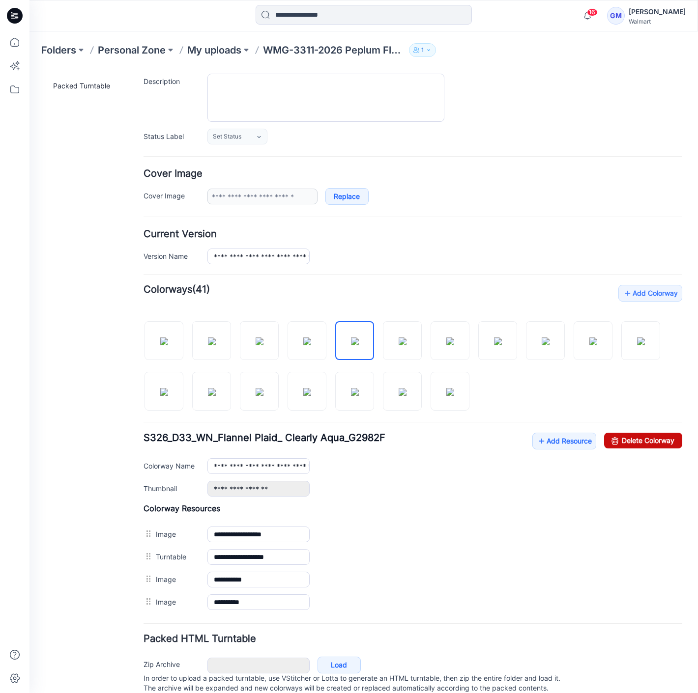
click at [627, 440] on link "Delete Colorway" at bounding box center [643, 441] width 78 height 16
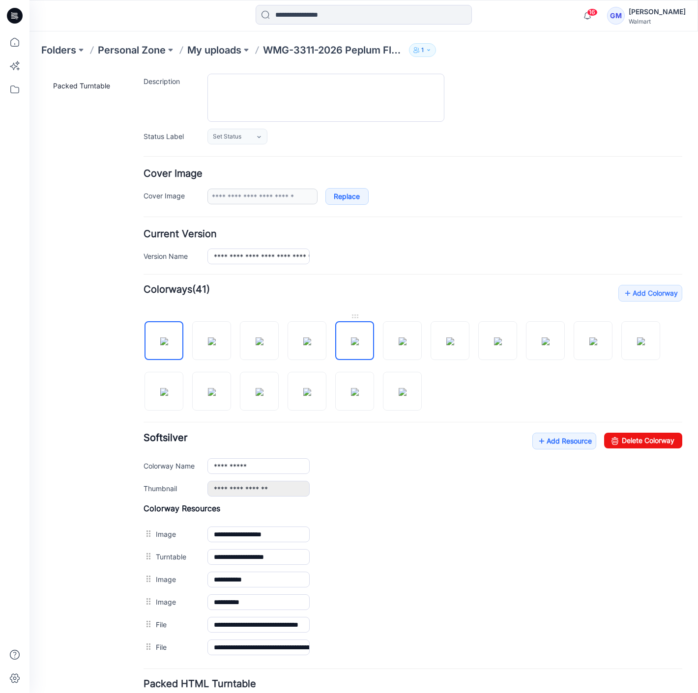
click at [359, 338] on img at bounding box center [355, 342] width 8 height 8
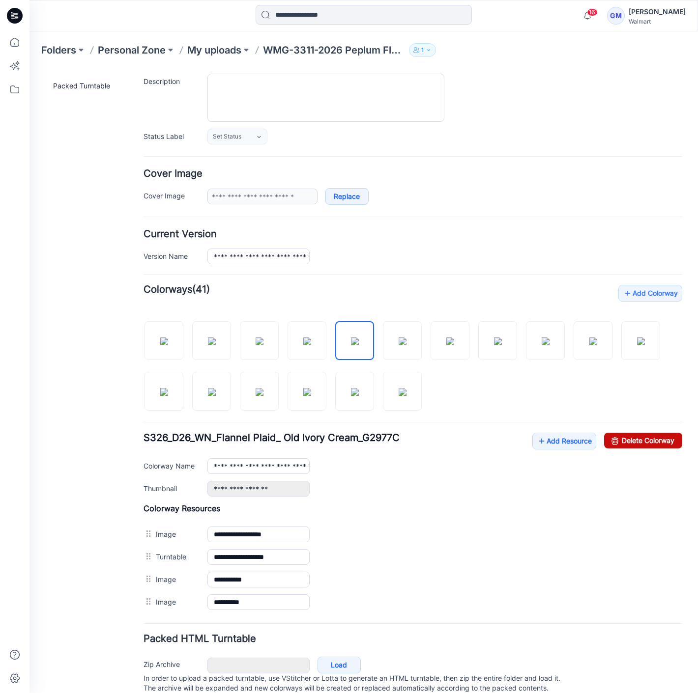
drag, startPoint x: 650, startPoint y: 446, endPoint x: 424, endPoint y: 118, distance: 397.7
click at [650, 446] on link "Delete Colorway" at bounding box center [643, 441] width 78 height 16
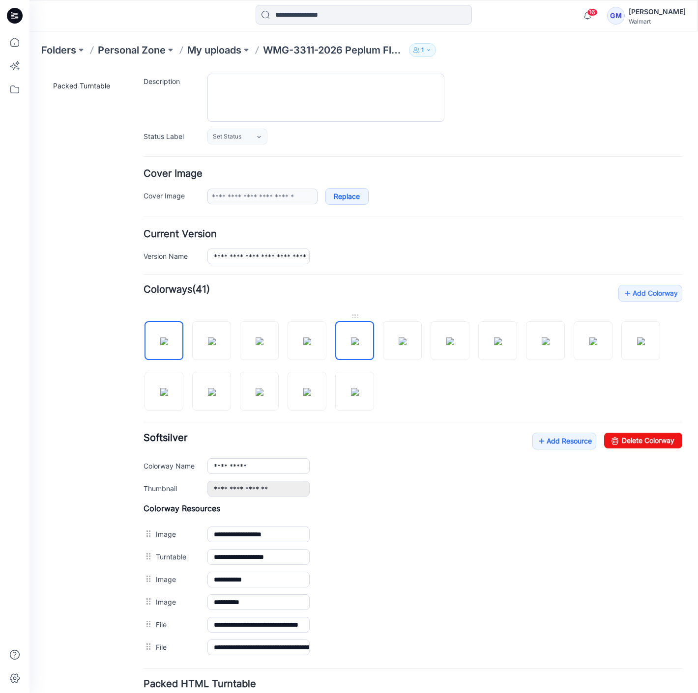
click at [355, 344] on img at bounding box center [355, 342] width 8 height 8
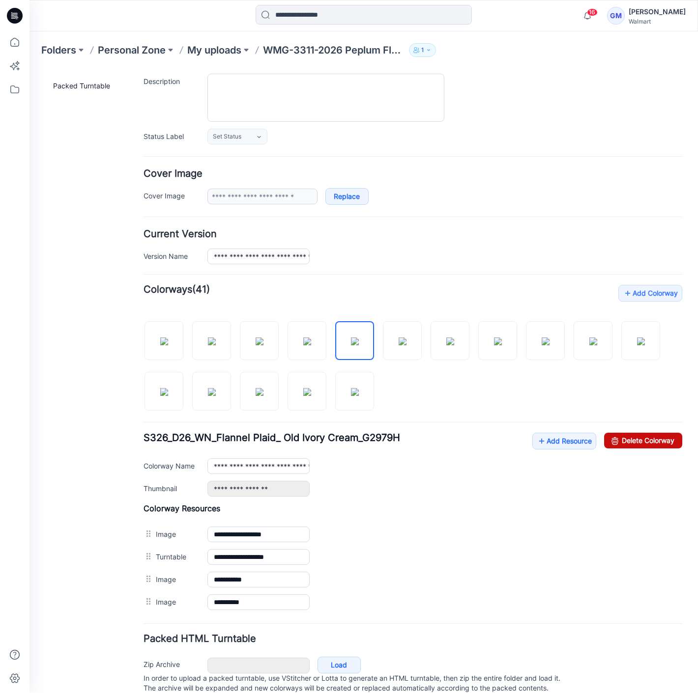
drag, startPoint x: 614, startPoint y: 433, endPoint x: 428, endPoint y: 118, distance: 365.2
click at [614, 433] on link "Delete Colorway" at bounding box center [643, 441] width 78 height 16
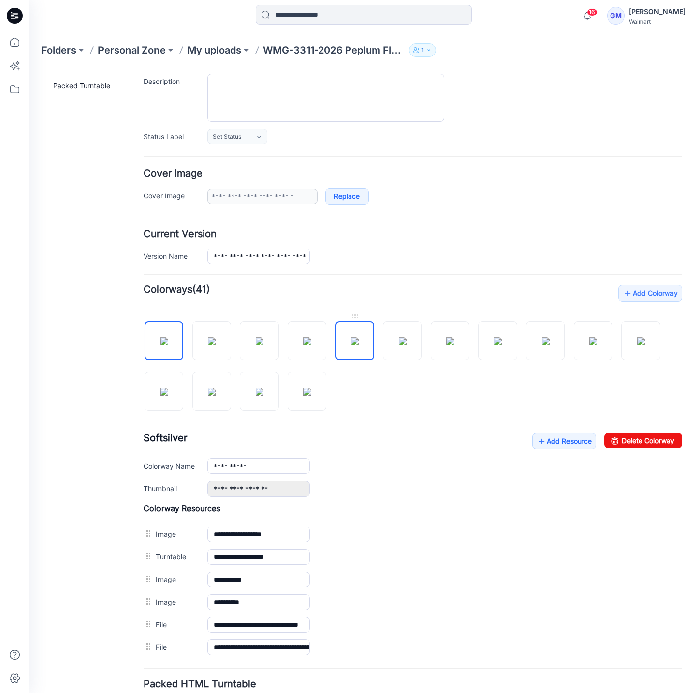
click at [351, 338] on img at bounding box center [355, 342] width 8 height 8
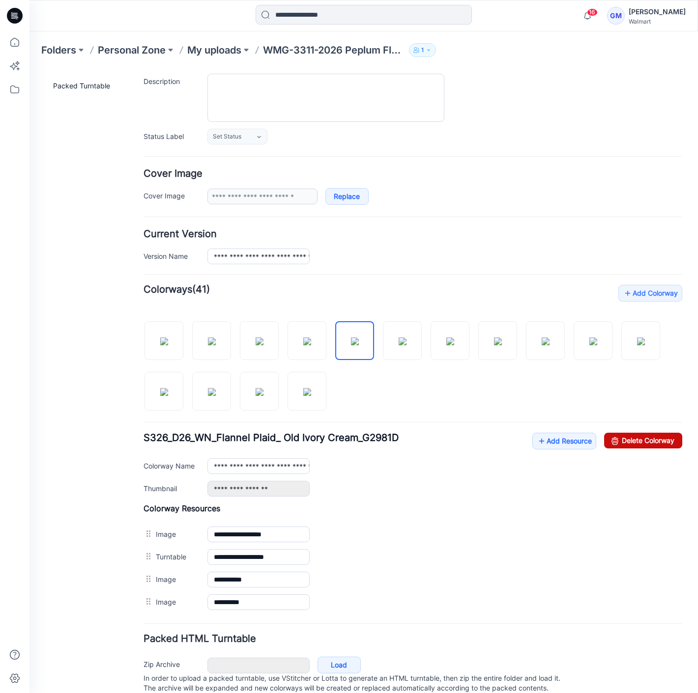
drag, startPoint x: 637, startPoint y: 439, endPoint x: 430, endPoint y: 115, distance: 383.8
click at [637, 439] on link "Delete Colorway" at bounding box center [643, 441] width 78 height 16
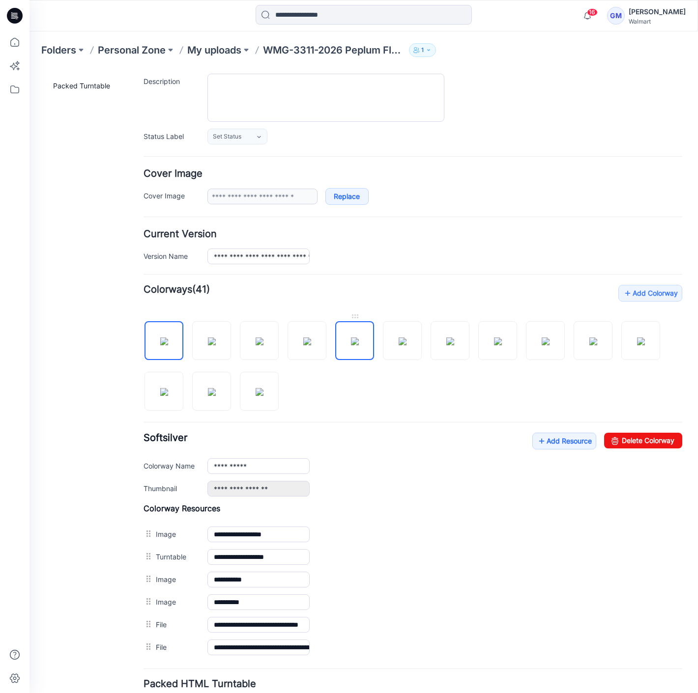
click at [358, 338] on img at bounding box center [355, 342] width 8 height 8
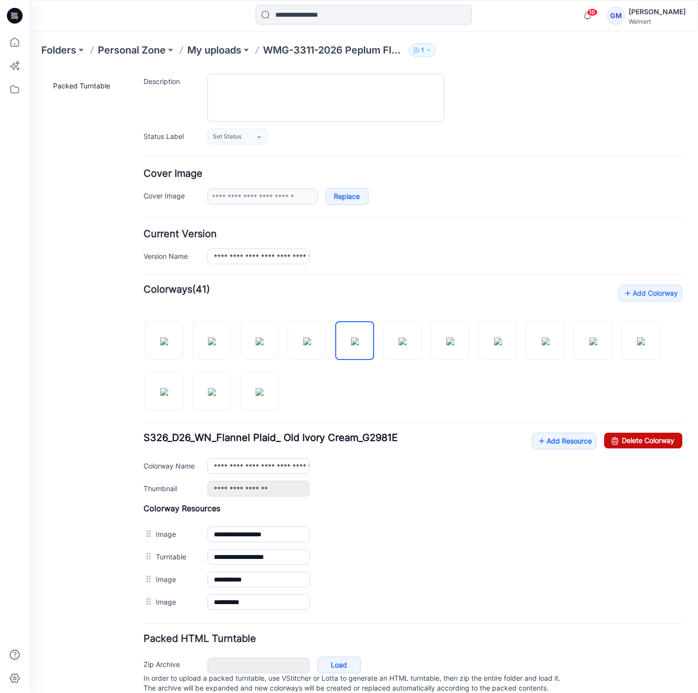
drag, startPoint x: 637, startPoint y: 438, endPoint x: 417, endPoint y: 118, distance: 388.6
click at [637, 438] on link "Delete Colorway" at bounding box center [643, 441] width 78 height 16
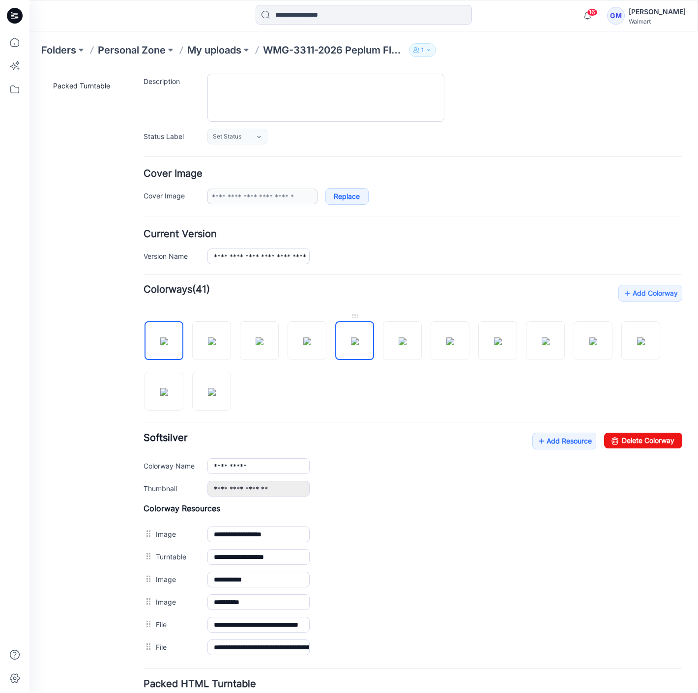
click at [359, 338] on img at bounding box center [355, 342] width 8 height 8
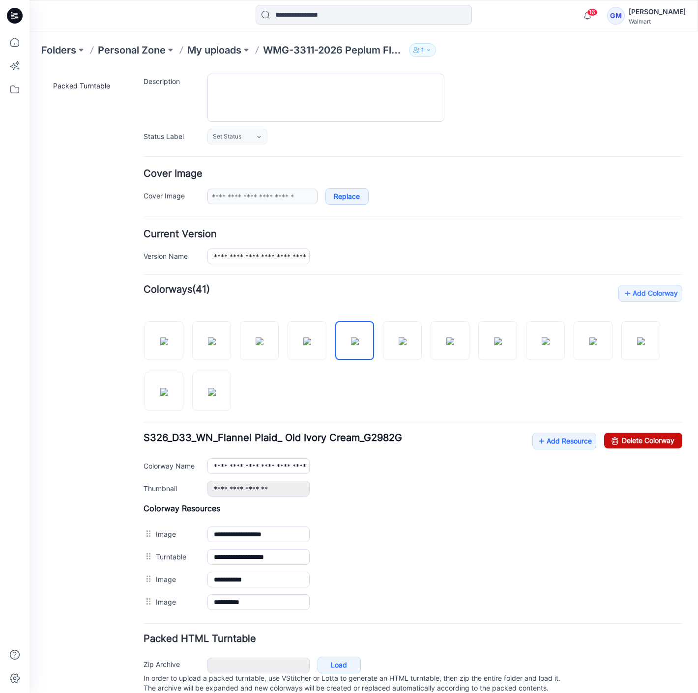
drag, startPoint x: 626, startPoint y: 438, endPoint x: 428, endPoint y: 110, distance: 383.5
click at [626, 438] on link "Delete Colorway" at bounding box center [643, 441] width 78 height 16
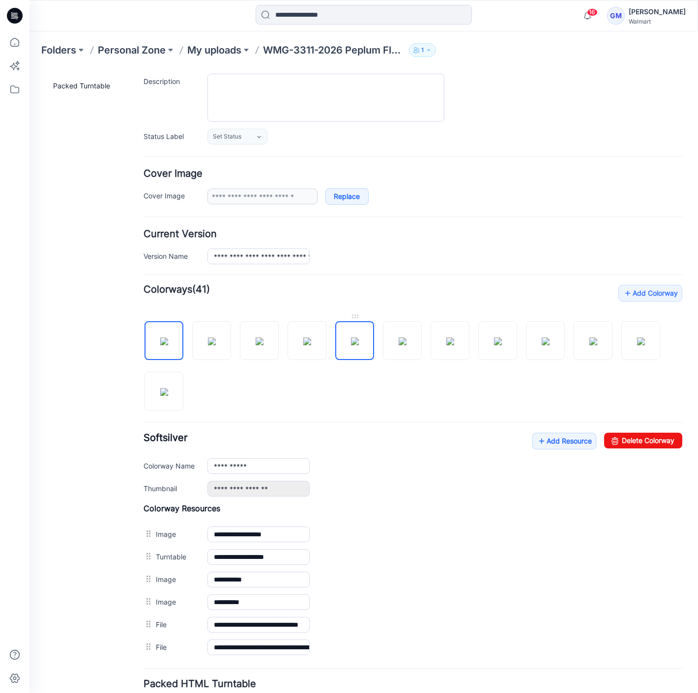
click at [359, 338] on img at bounding box center [355, 342] width 8 height 8
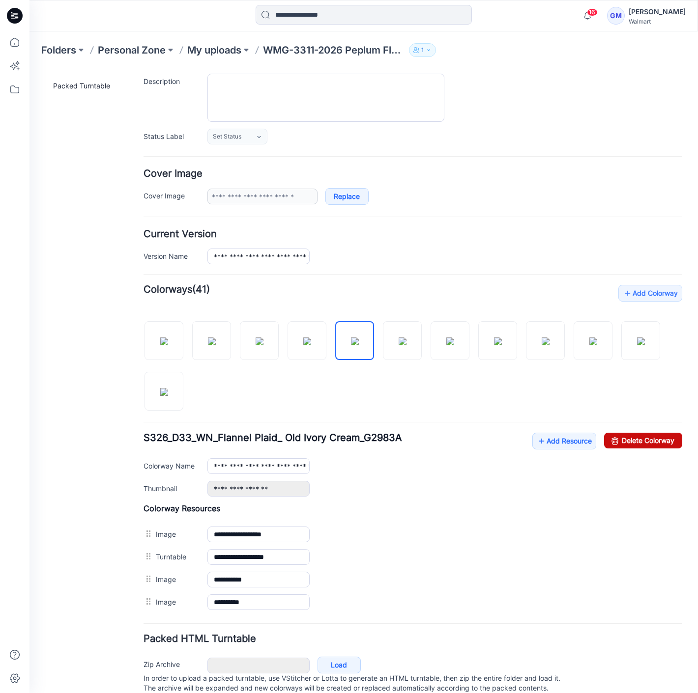
drag, startPoint x: 626, startPoint y: 437, endPoint x: 431, endPoint y: 116, distance: 375.7
click at [626, 437] on link "Delete Colorway" at bounding box center [643, 441] width 78 height 16
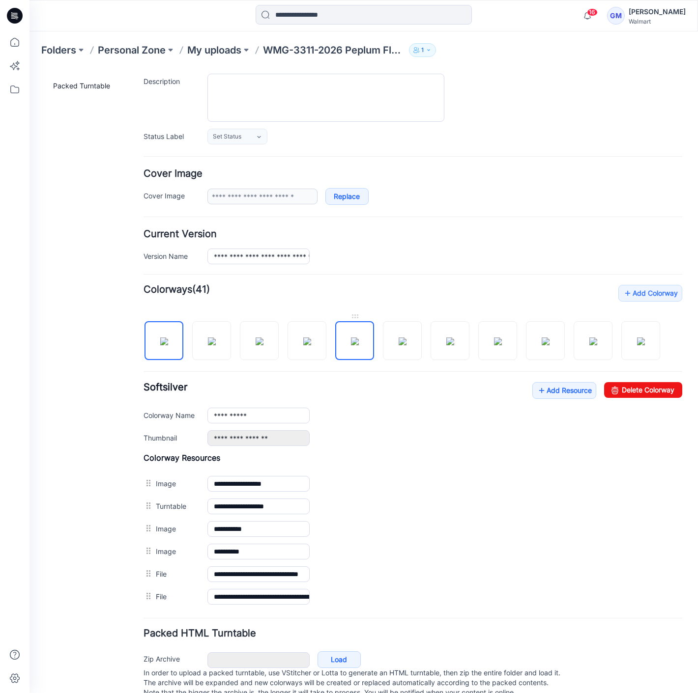
click at [359, 341] on img at bounding box center [355, 342] width 8 height 8
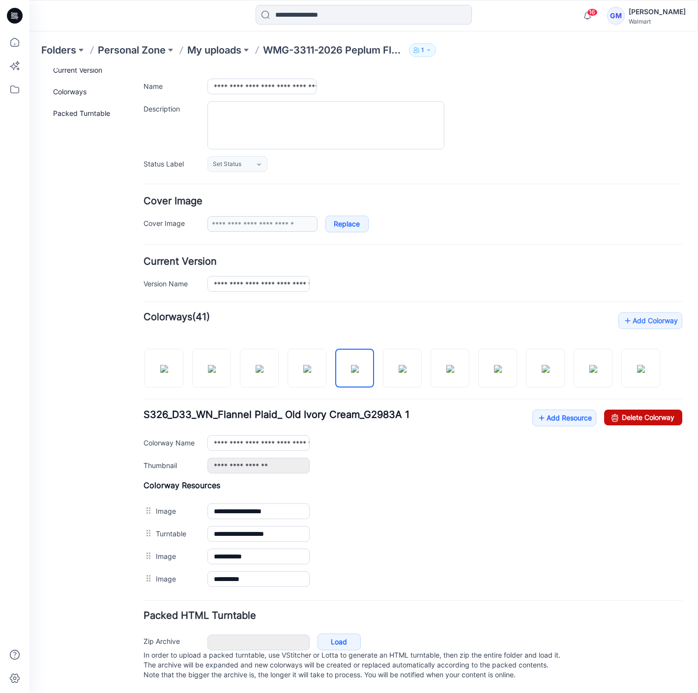
click at [635, 416] on link "Delete Colorway" at bounding box center [643, 418] width 78 height 16
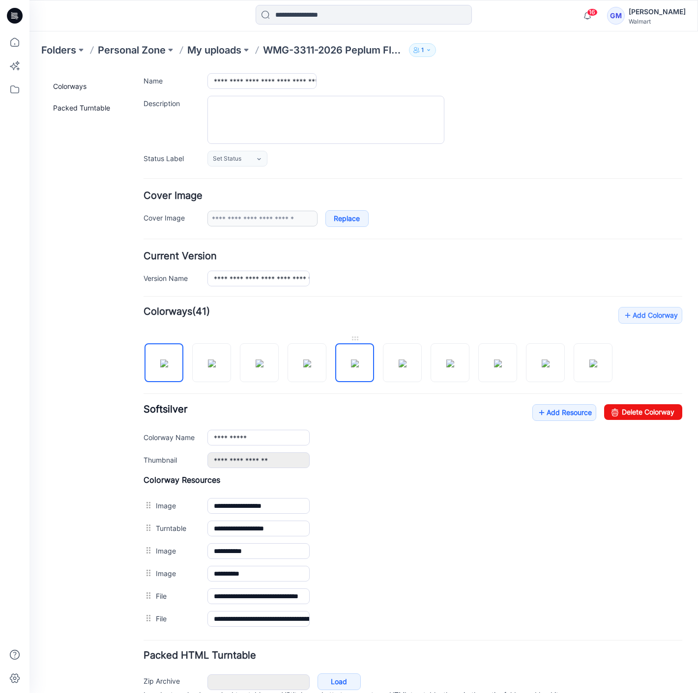
click at [359, 361] on img at bounding box center [355, 364] width 8 height 8
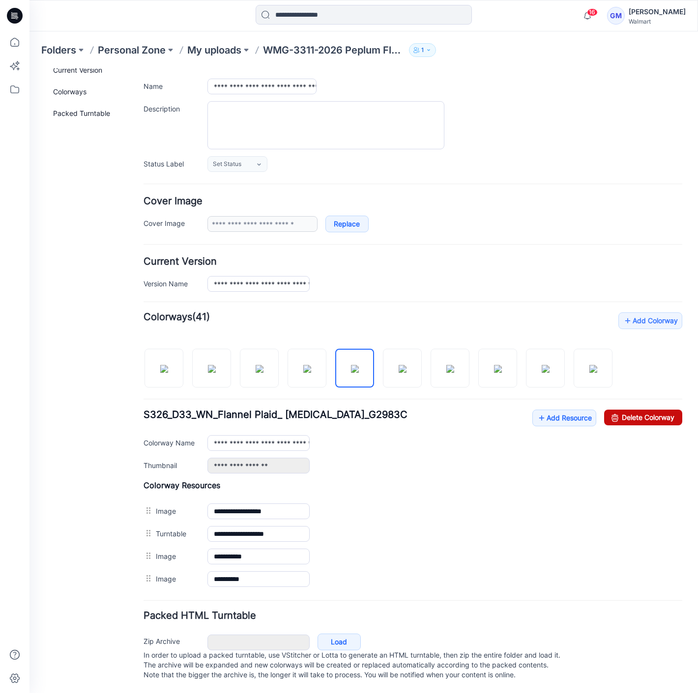
drag, startPoint x: 616, startPoint y: 406, endPoint x: 427, endPoint y: 119, distance: 343.7
click at [616, 410] on link "Delete Colorway" at bounding box center [643, 418] width 78 height 16
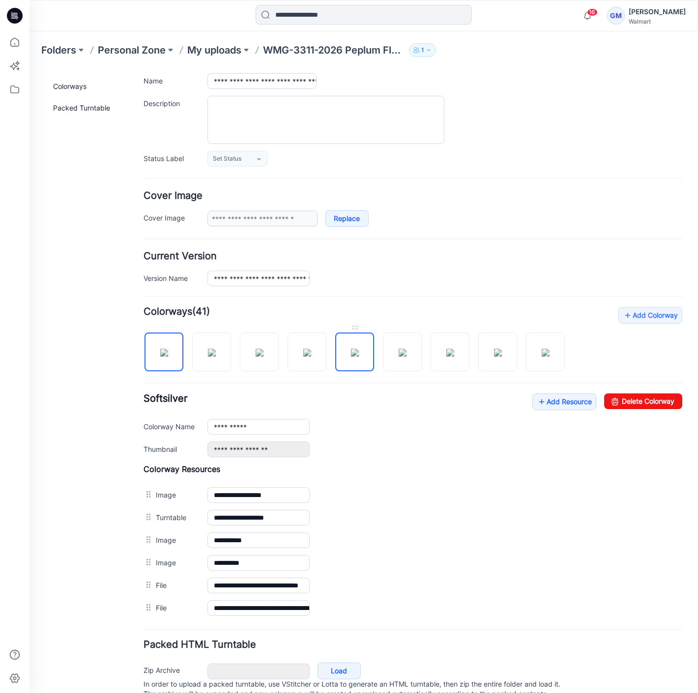
click at [351, 357] on img at bounding box center [355, 353] width 8 height 8
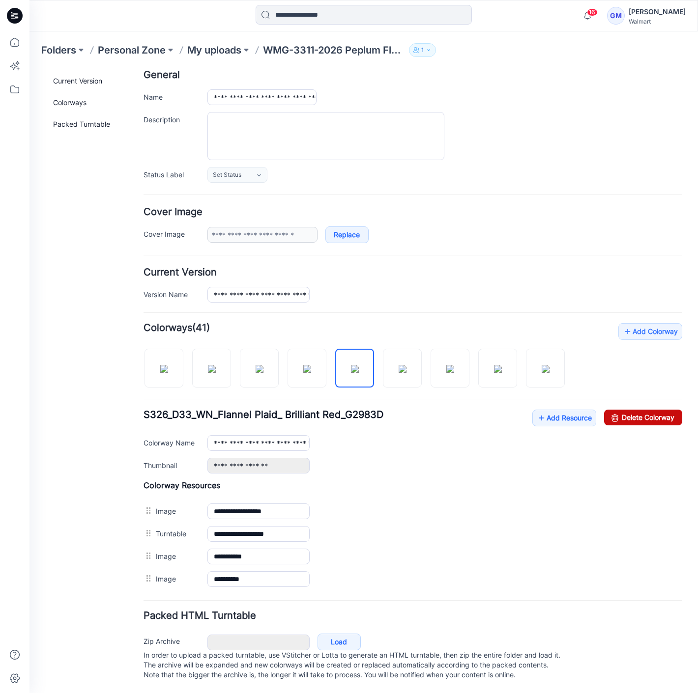
click at [622, 415] on link "Delete Colorway" at bounding box center [643, 418] width 78 height 16
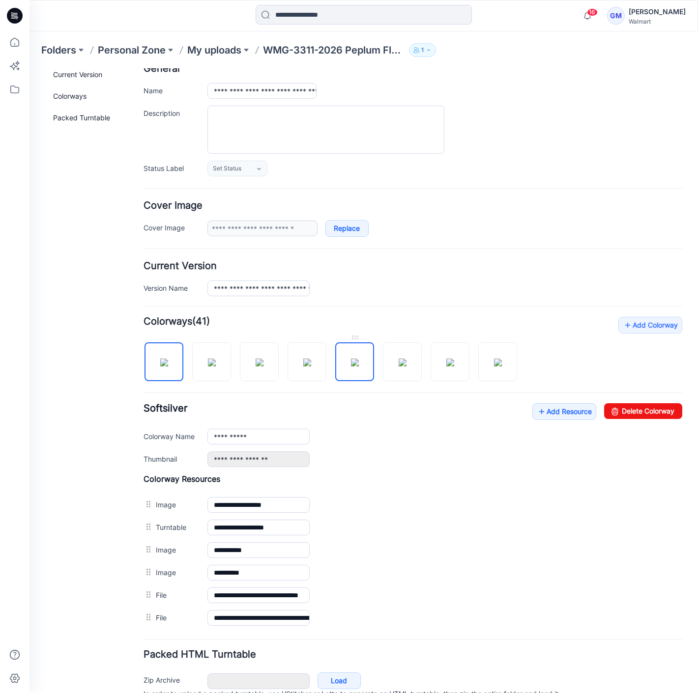
click at [355, 359] on img at bounding box center [355, 363] width 8 height 8
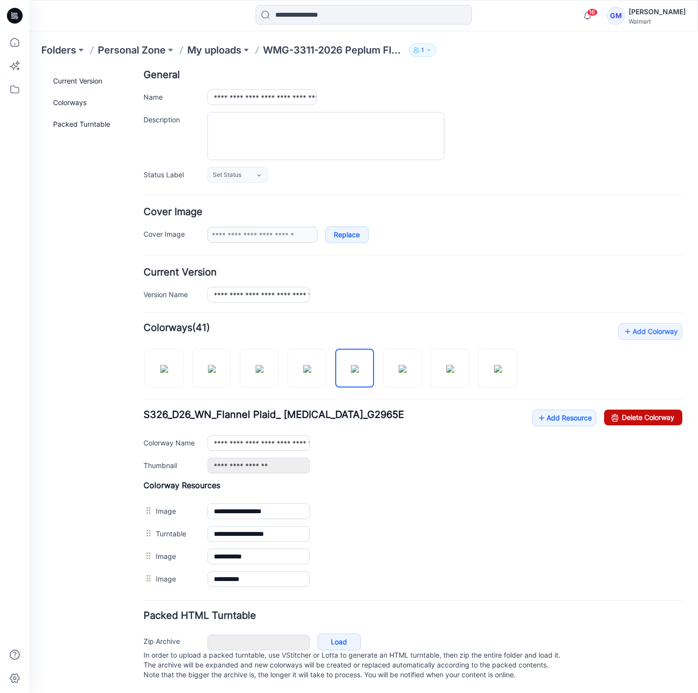
click at [608, 410] on icon at bounding box center [615, 418] width 14 height 16
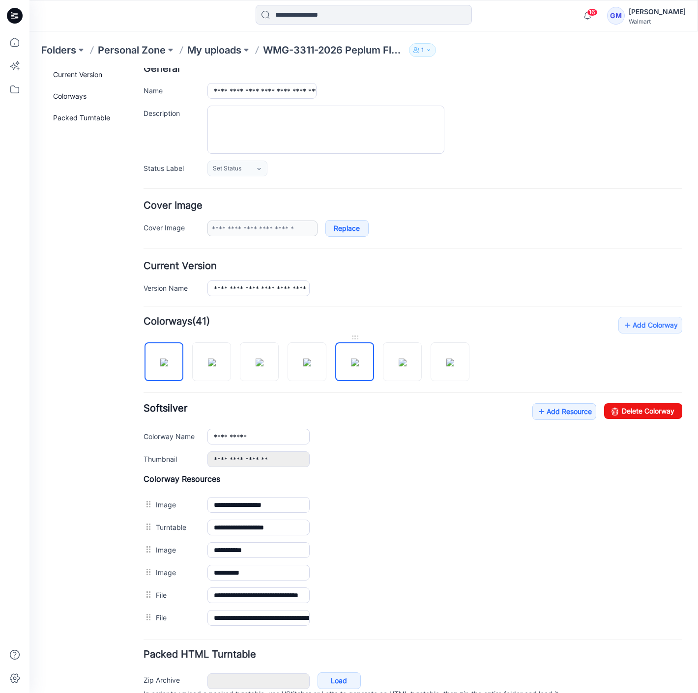
click at [359, 363] on img at bounding box center [355, 363] width 8 height 8
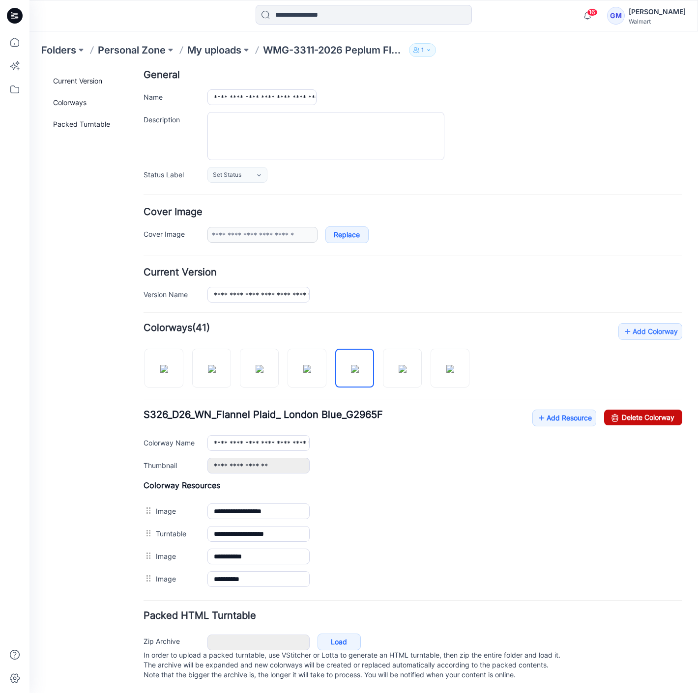
drag, startPoint x: 624, startPoint y: 408, endPoint x: 437, endPoint y: 124, distance: 340.6
click at [624, 410] on link "Delete Colorway" at bounding box center [643, 418] width 78 height 16
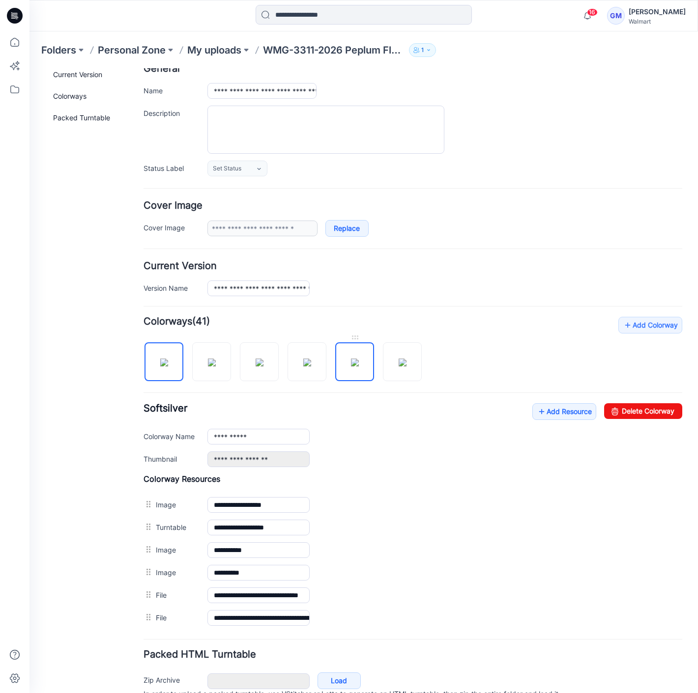
click at [359, 366] on img at bounding box center [355, 363] width 8 height 8
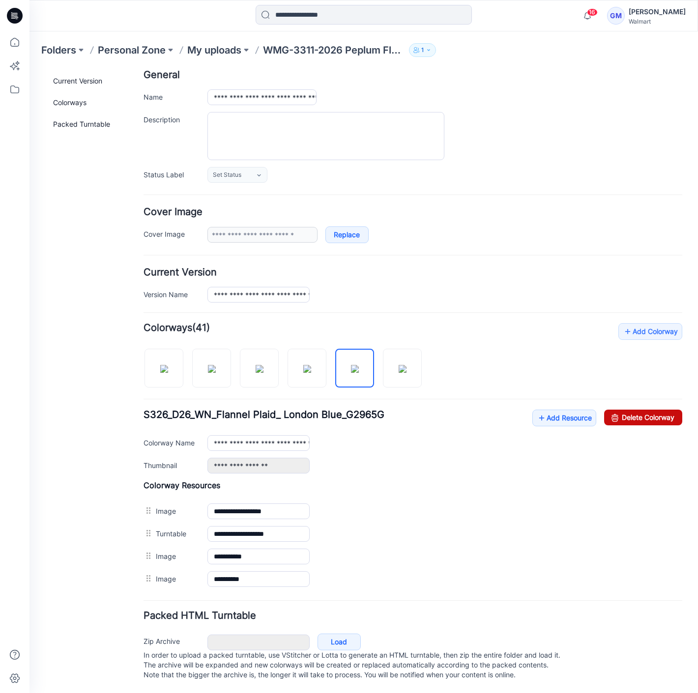
click at [625, 411] on link "Delete Colorway" at bounding box center [643, 418] width 78 height 16
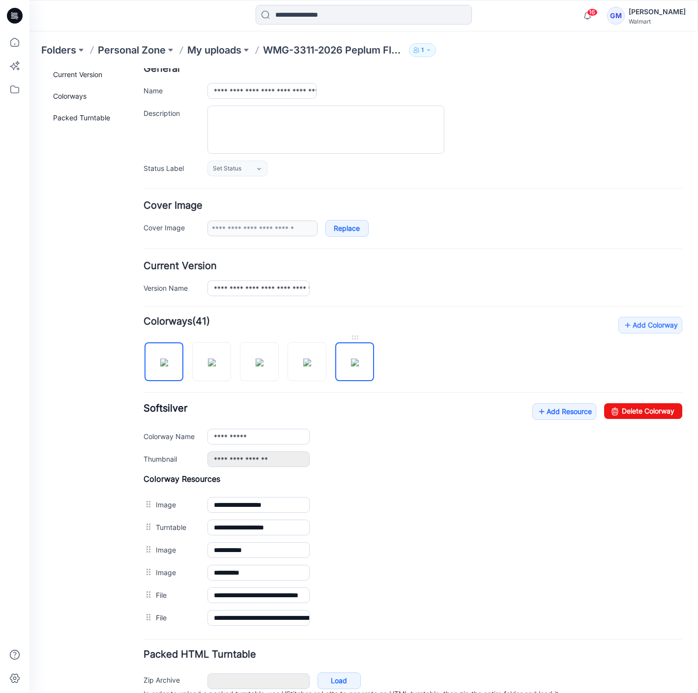
click at [359, 359] on img at bounding box center [355, 363] width 8 height 8
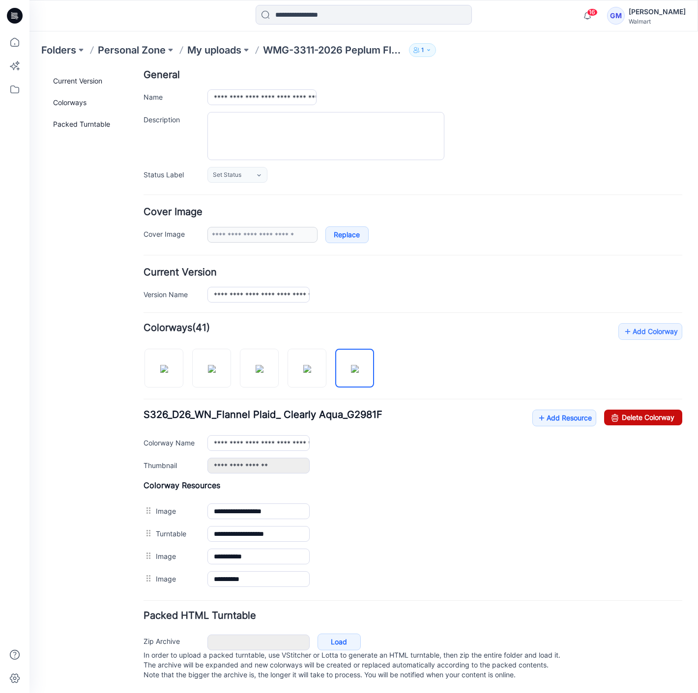
drag, startPoint x: 637, startPoint y: 412, endPoint x: 417, endPoint y: 115, distance: 370.2
click at [637, 412] on link "Delete Colorway" at bounding box center [643, 418] width 78 height 16
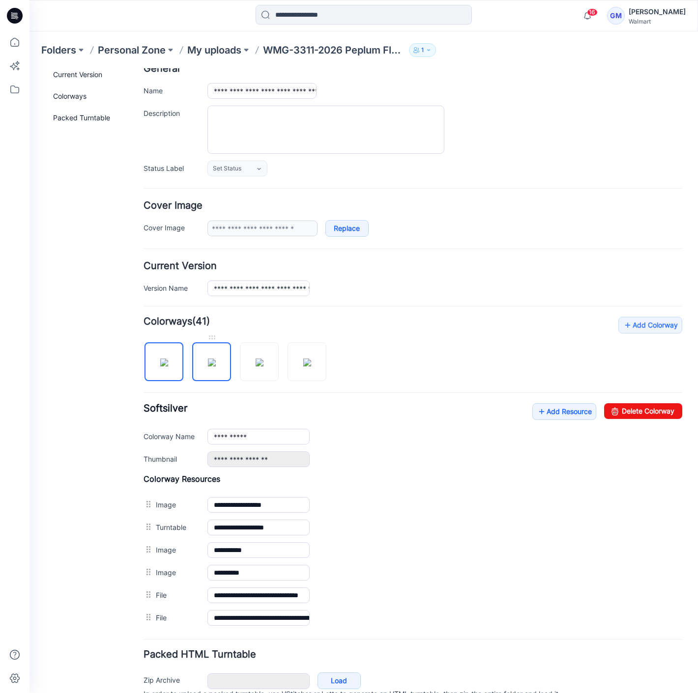
click at [216, 367] on img at bounding box center [212, 363] width 8 height 8
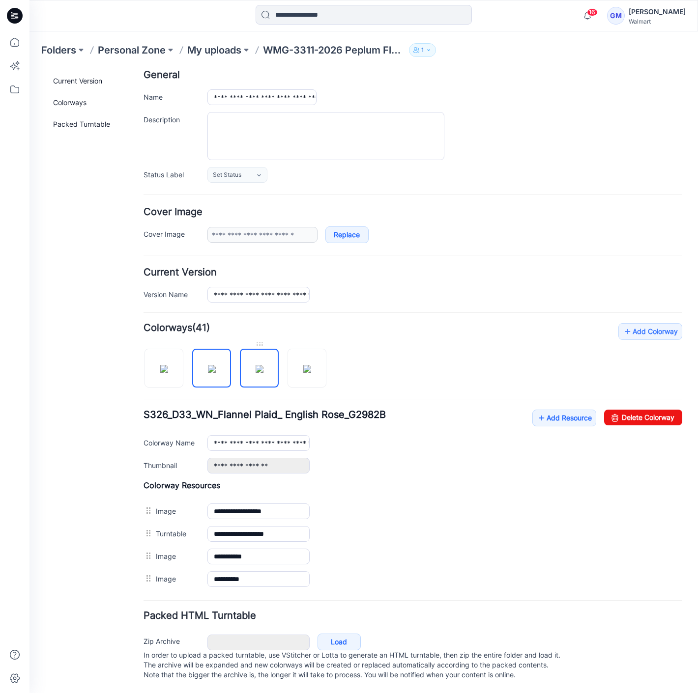
click at [256, 371] on img at bounding box center [260, 369] width 8 height 8
click at [303, 365] on img at bounding box center [307, 369] width 8 height 8
type input "**********"
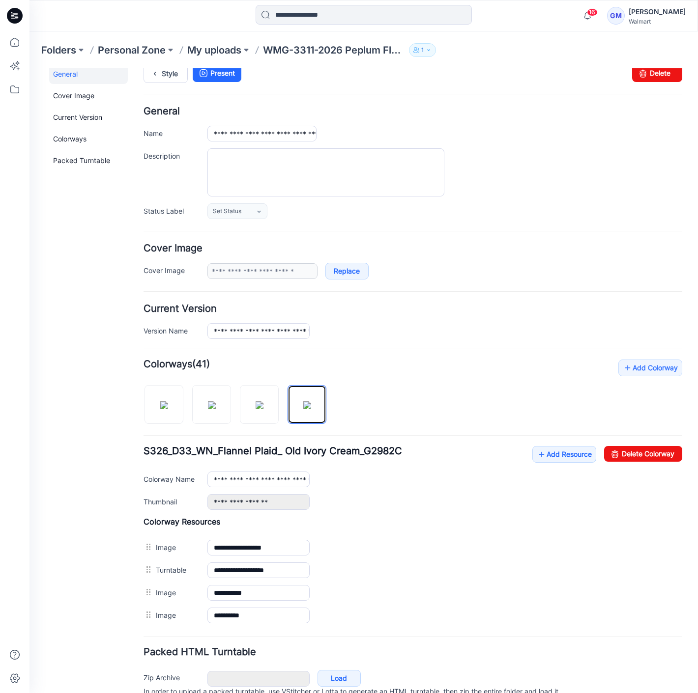
scroll to position [0, 0]
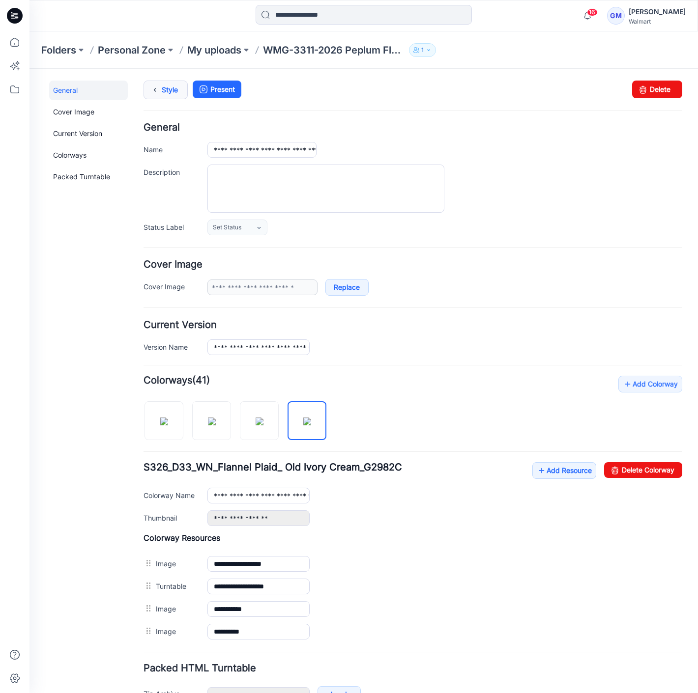
click at [167, 89] on link "Style" at bounding box center [165, 90] width 44 height 19
